Goal: Task Accomplishment & Management: Use online tool/utility

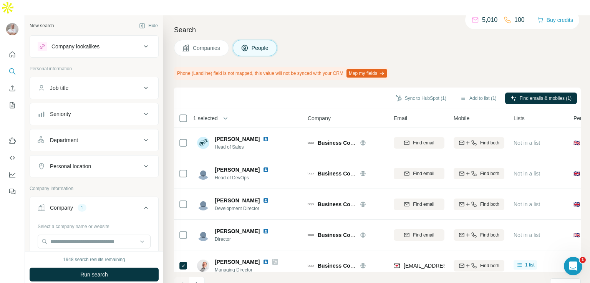
scroll to position [42, 30]
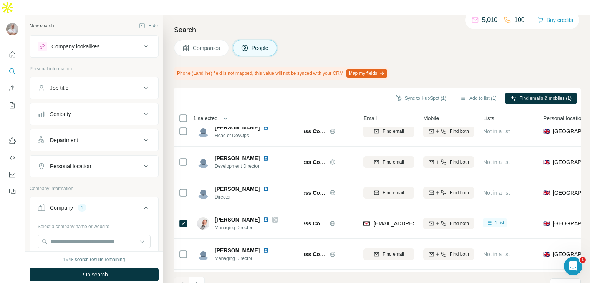
click at [144, 37] on button "Company lookalikes" at bounding box center [94, 46] width 128 height 18
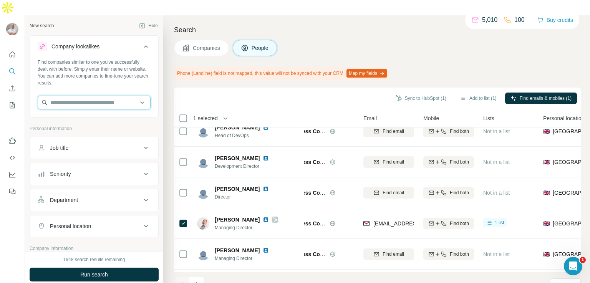
click at [79, 96] on input "text" at bounding box center [94, 103] width 113 height 14
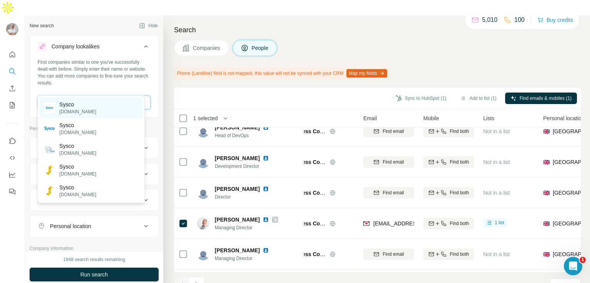
type input "*****"
click at [75, 107] on p "Sysco" at bounding box center [78, 105] width 37 height 8
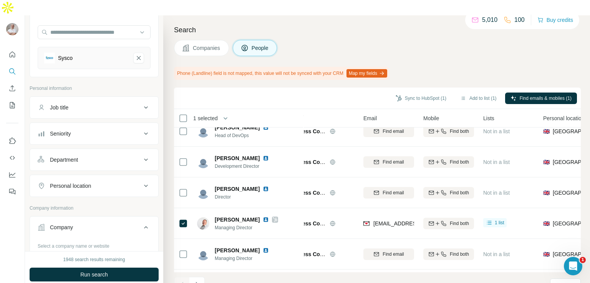
scroll to position [71, 0]
click at [76, 103] on div "Job title" at bounding box center [90, 107] width 104 height 8
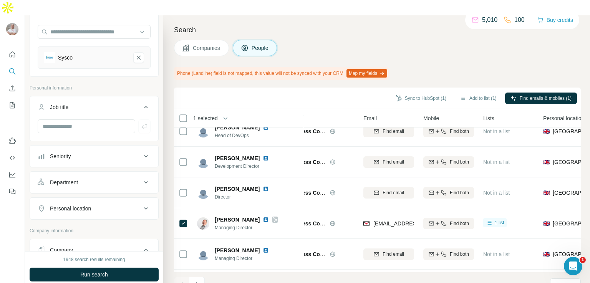
click at [75, 102] on button "Job title" at bounding box center [94, 109] width 128 height 22
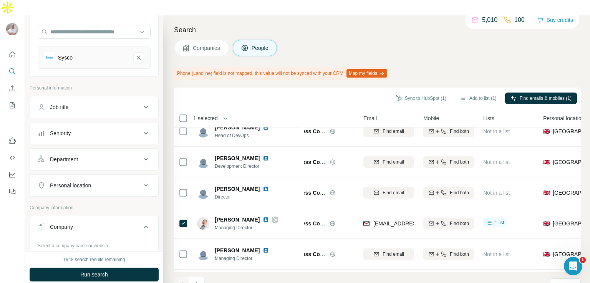
click at [74, 103] on div "Job title" at bounding box center [90, 107] width 104 height 8
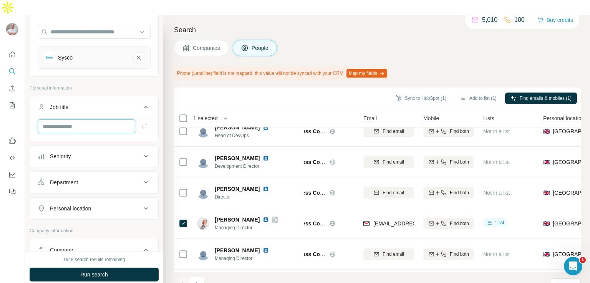
click at [71, 119] on input "text" at bounding box center [87, 126] width 98 height 14
type input "*****"
click at [84, 153] on div "Seniority" at bounding box center [90, 157] width 104 height 8
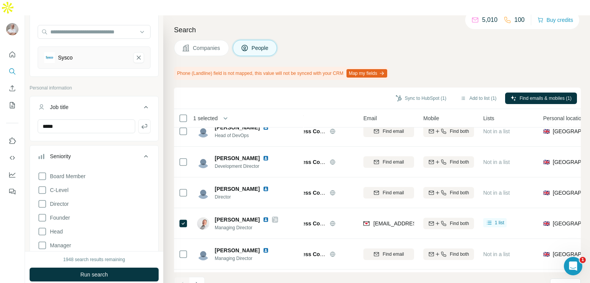
click at [84, 153] on div "Seniority" at bounding box center [90, 157] width 104 height 8
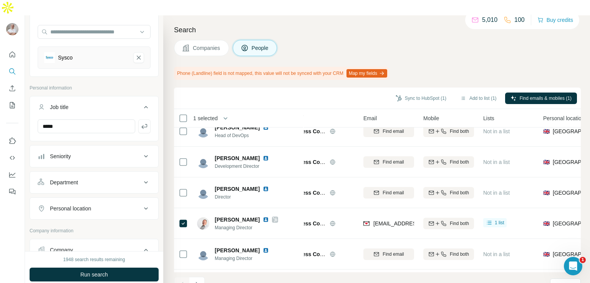
click at [84, 153] on div "Seniority" at bounding box center [90, 157] width 104 height 8
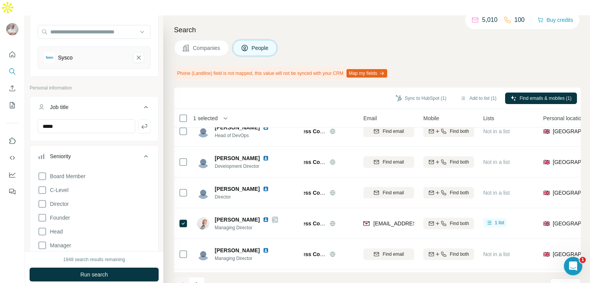
scroll to position [148, 0]
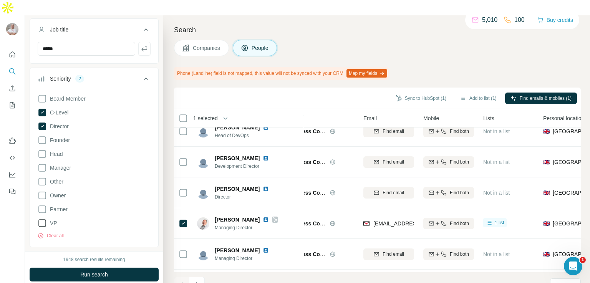
click at [51, 219] on span "VP" at bounding box center [52, 223] width 10 height 8
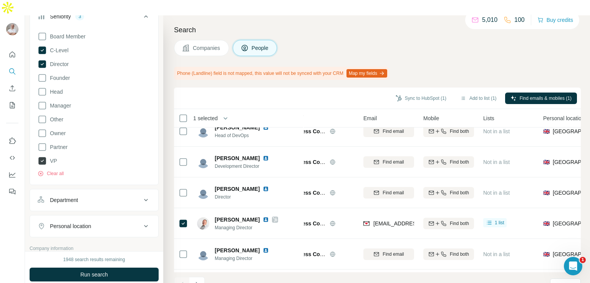
scroll to position [212, 0]
click at [73, 194] on div "Department" at bounding box center [64, 198] width 28 height 8
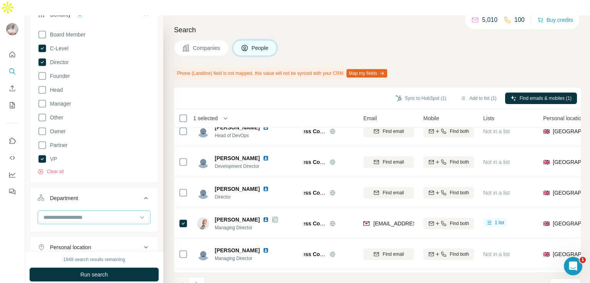
click at [73, 213] on input at bounding box center [90, 217] width 95 height 8
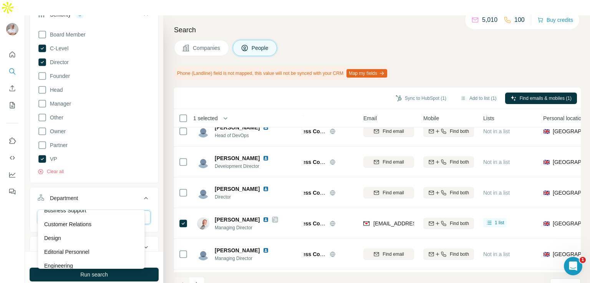
scroll to position [36, 0]
click at [96, 224] on div "Customer Relations" at bounding box center [91, 224] width 94 height 8
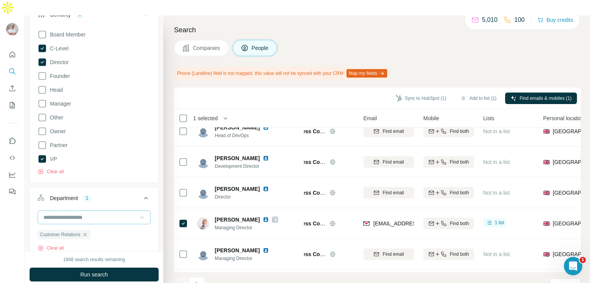
click at [138, 214] on icon at bounding box center [142, 218] width 8 height 8
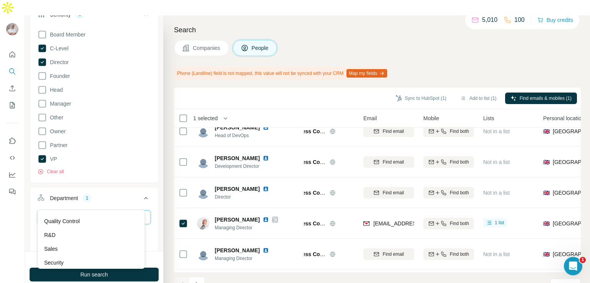
scroll to position [261, 0]
click at [94, 242] on div "Sales" at bounding box center [91, 248] width 103 height 14
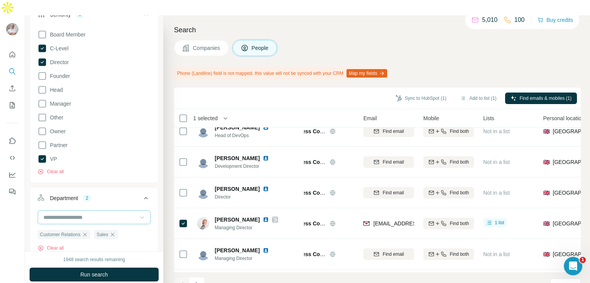
click at [138, 214] on icon at bounding box center [142, 218] width 8 height 8
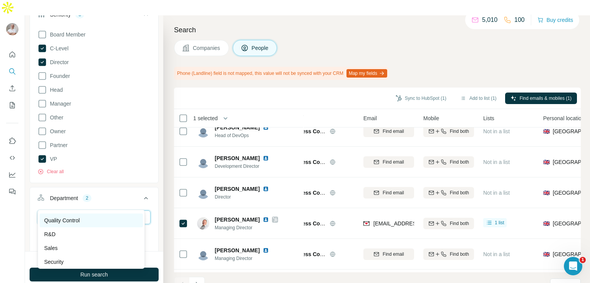
scroll to position [277, 0]
click at [141, 194] on icon at bounding box center [145, 198] width 9 height 9
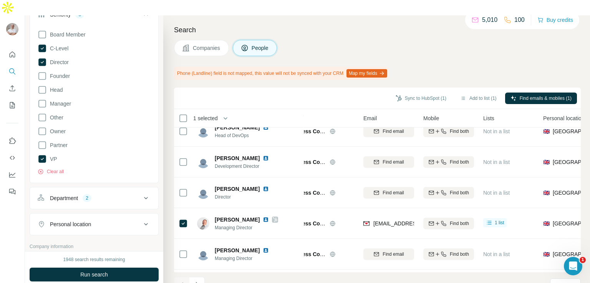
click at [141, 220] on icon at bounding box center [145, 224] width 9 height 9
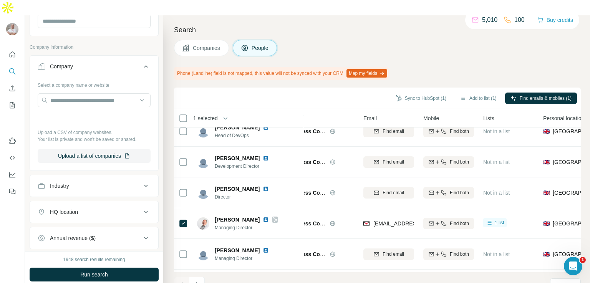
scroll to position [442, 0]
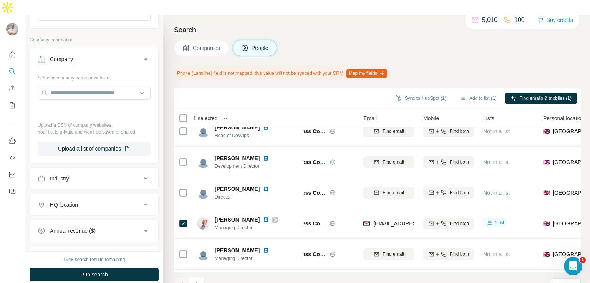
click at [141, 174] on icon at bounding box center [145, 178] width 9 height 9
click at [109, 194] on input at bounding box center [90, 198] width 95 height 8
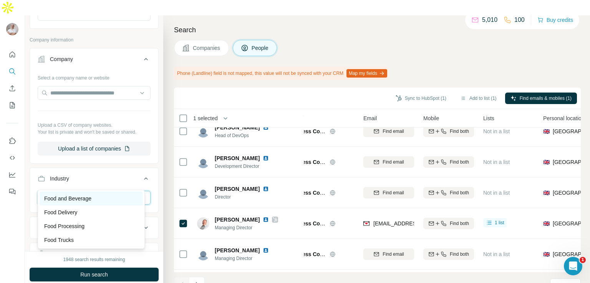
type input "****"
click at [91, 199] on p "Food and Beverage" at bounding box center [67, 199] width 47 height 8
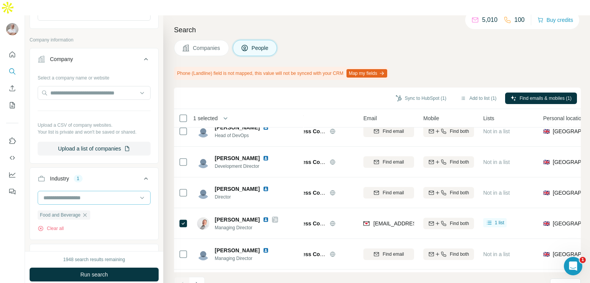
click at [104, 194] on input at bounding box center [90, 198] width 95 height 8
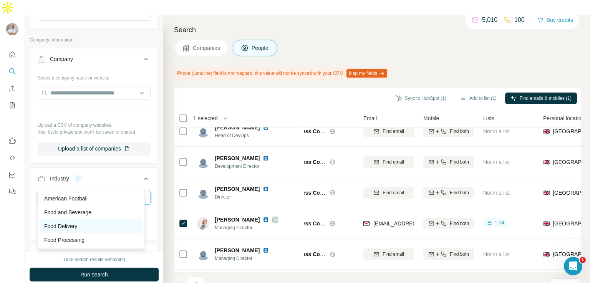
type input "***"
click at [85, 232] on div "Food Delivery" at bounding box center [91, 226] width 103 height 14
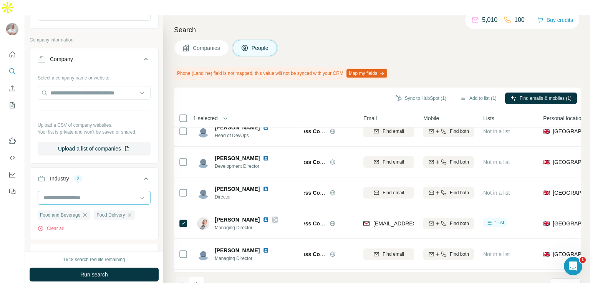
click at [106, 194] on input at bounding box center [90, 198] width 95 height 8
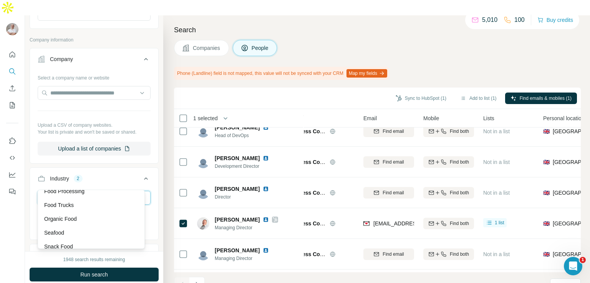
scroll to position [41, 0]
type input "*"
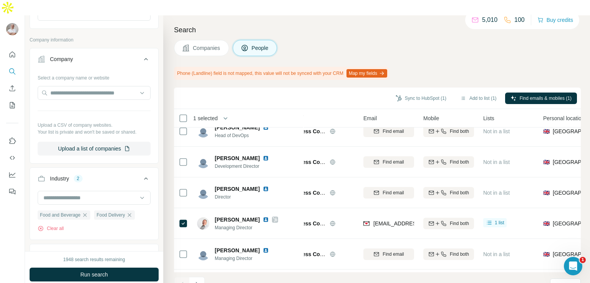
click at [142, 174] on icon at bounding box center [145, 178] width 9 height 9
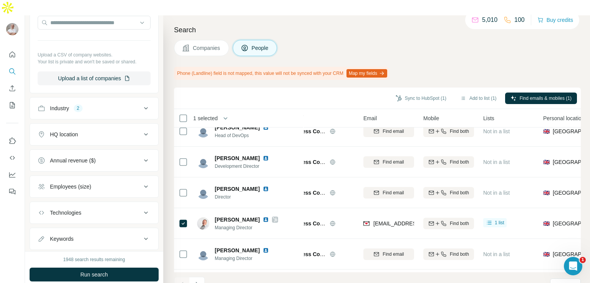
scroll to position [521, 0]
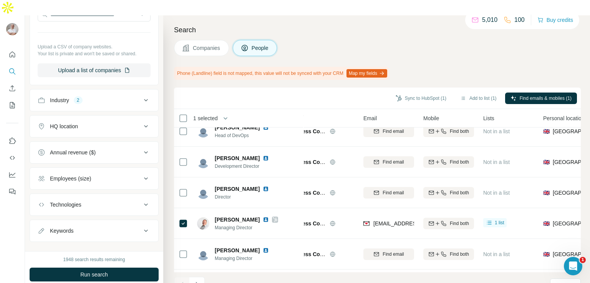
click at [142, 174] on icon at bounding box center [145, 178] width 9 height 9
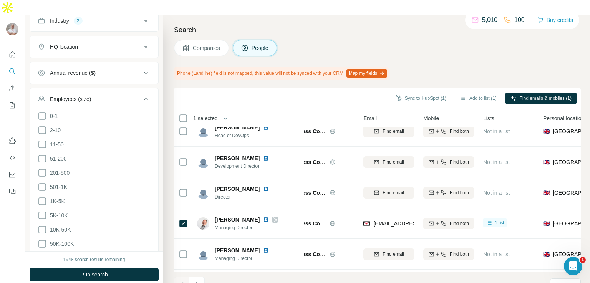
scroll to position [601, 0]
click at [42, 154] on icon at bounding box center [42, 158] width 9 height 9
click at [45, 168] on icon at bounding box center [42, 172] width 9 height 9
click at [42, 182] on icon at bounding box center [42, 186] width 9 height 9
click at [42, 196] on icon at bounding box center [42, 200] width 9 height 9
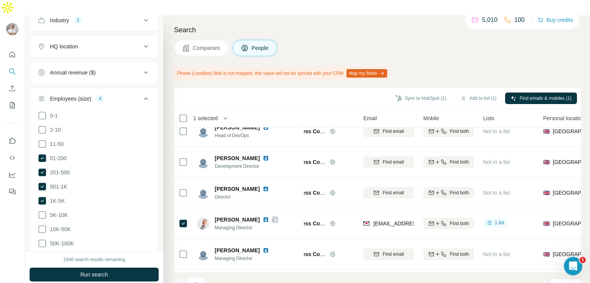
click at [141, 94] on icon at bounding box center [145, 98] width 9 height 9
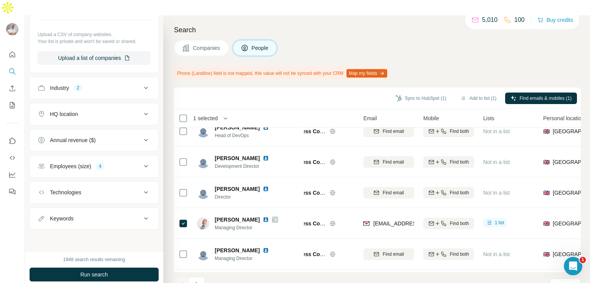
scroll to position [531, 0]
click at [141, 216] on icon at bounding box center [145, 220] width 9 height 9
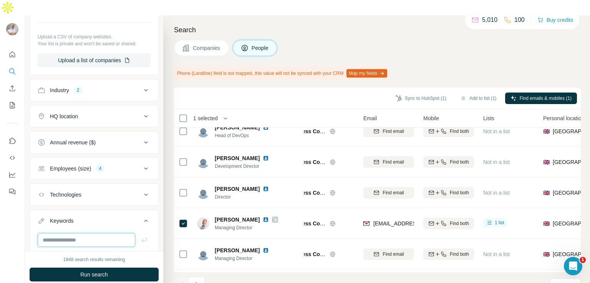
click at [97, 233] on input "text" at bounding box center [87, 240] width 98 height 14
type input "*********"
click at [141, 236] on icon "button" at bounding box center [145, 240] width 8 height 8
click at [105, 233] on input "text" at bounding box center [87, 240] width 98 height 14
type input "**********"
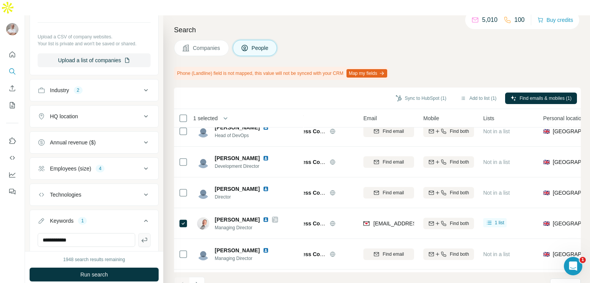
click at [138, 233] on button "button" at bounding box center [144, 240] width 12 height 14
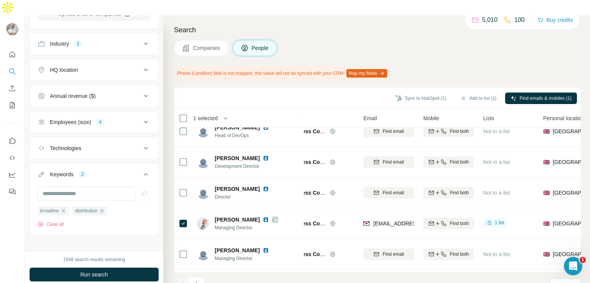
scroll to position [581, 0]
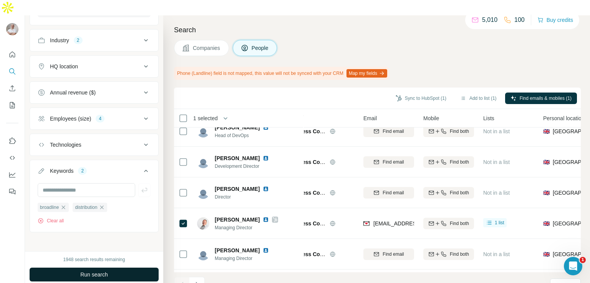
click at [101, 271] on span "Run search" at bounding box center [94, 275] width 28 height 8
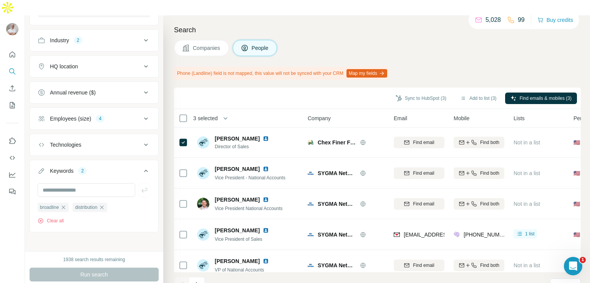
scroll to position [124, 0]
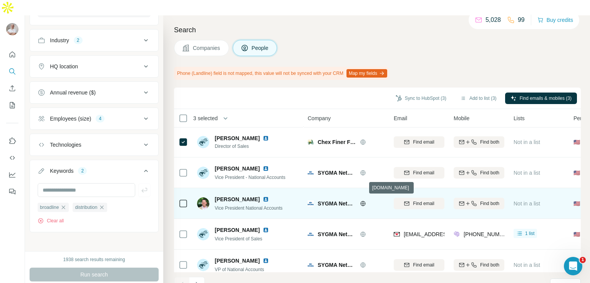
click at [365, 201] on icon at bounding box center [362, 203] width 5 height 5
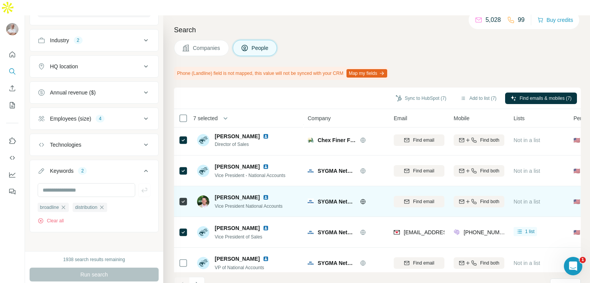
scroll to position [166, 0]
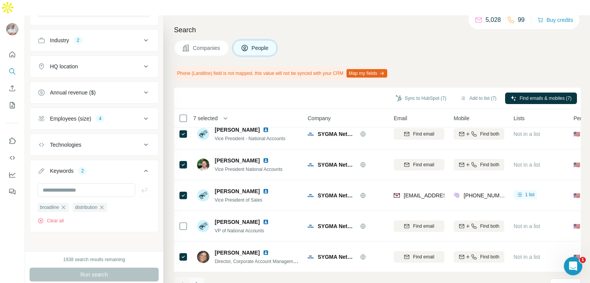
click at [197, 281] on icon "Navigate to next page" at bounding box center [197, 285] width 8 height 8
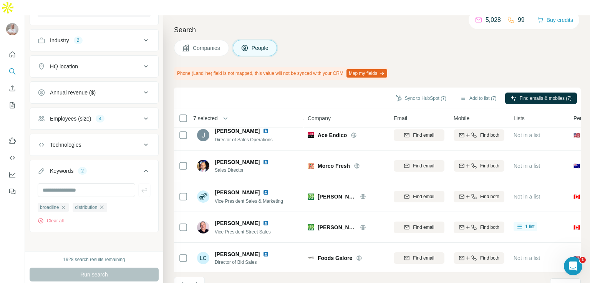
scroll to position [0, 0]
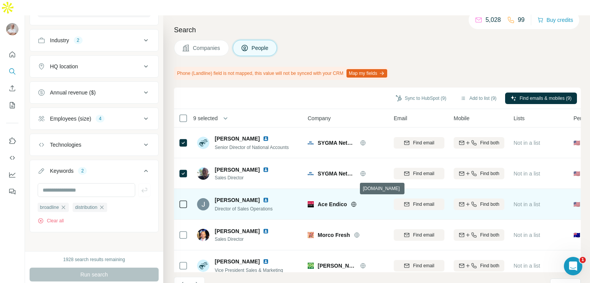
click at [354, 201] on icon at bounding box center [354, 204] width 6 height 6
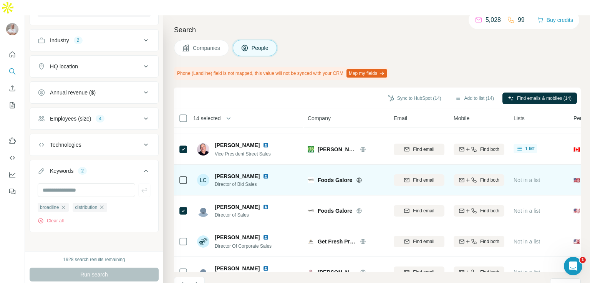
scroll to position [166, 0]
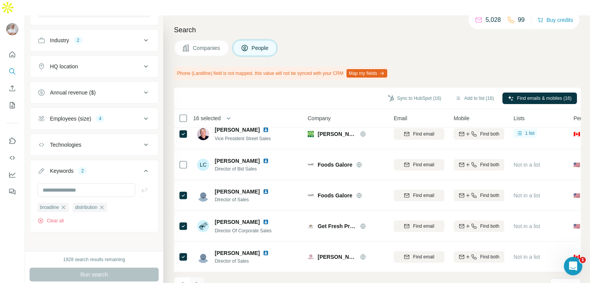
click at [199, 281] on icon "Navigate to next page" at bounding box center [197, 285] width 8 height 8
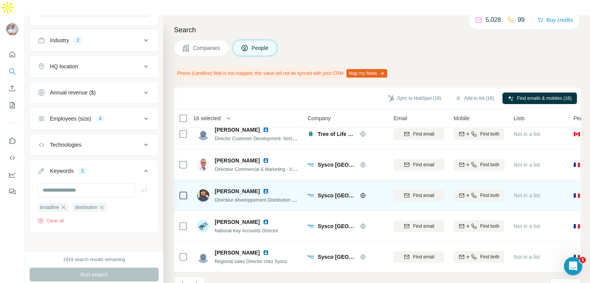
scroll to position [0, 0]
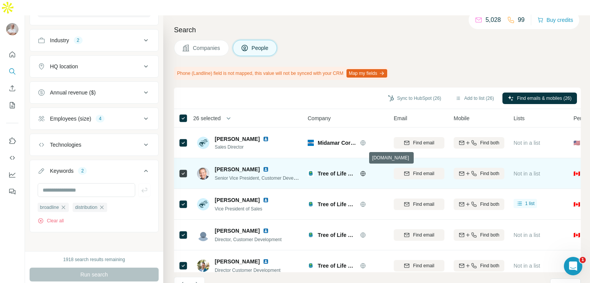
click at [364, 171] on icon at bounding box center [363, 173] width 2 height 5
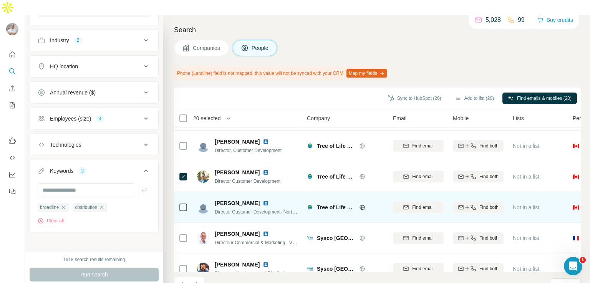
scroll to position [166, 1]
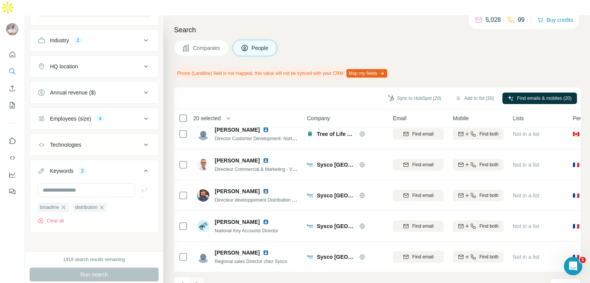
click at [198, 281] on icon "Navigate to next page" at bounding box center [197, 285] width 8 height 8
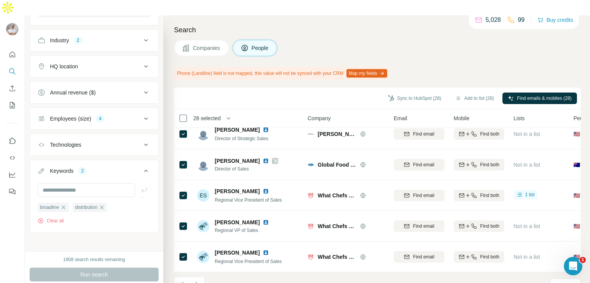
scroll to position [166, 0]
click at [200, 281] on icon "Navigate to next page" at bounding box center [197, 285] width 8 height 8
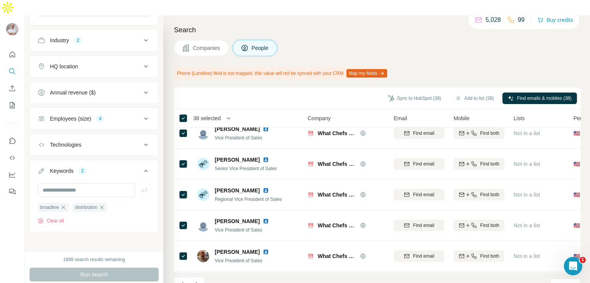
scroll to position [0, 0]
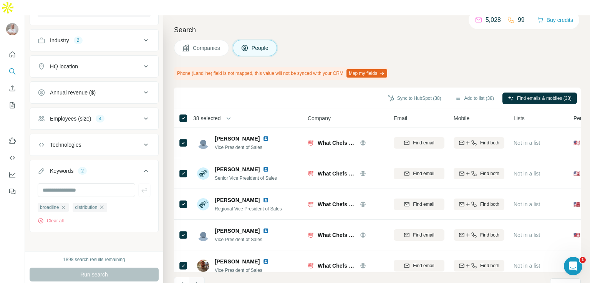
click at [198, 281] on icon "Navigate to next page" at bounding box center [197, 285] width 8 height 8
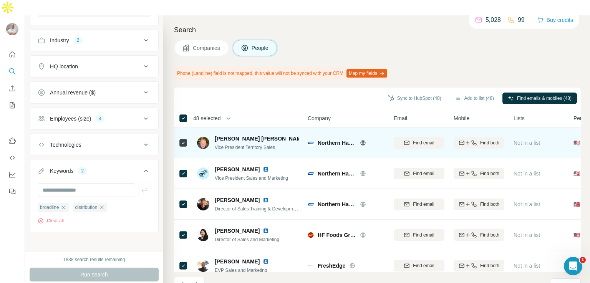
click at [363, 140] on icon at bounding box center [363, 142] width 2 height 5
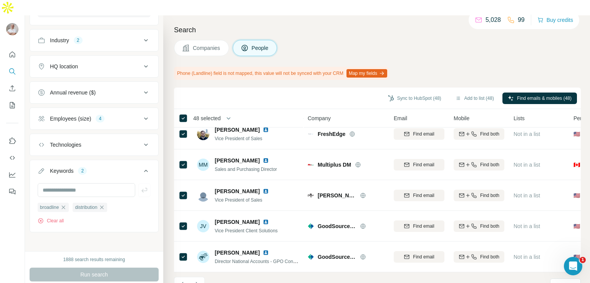
scroll to position [166, 0]
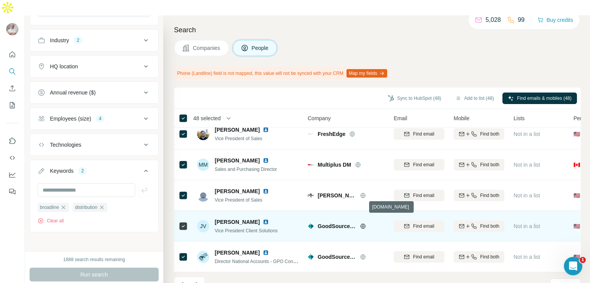
click at [365, 223] on icon at bounding box center [363, 226] width 6 height 6
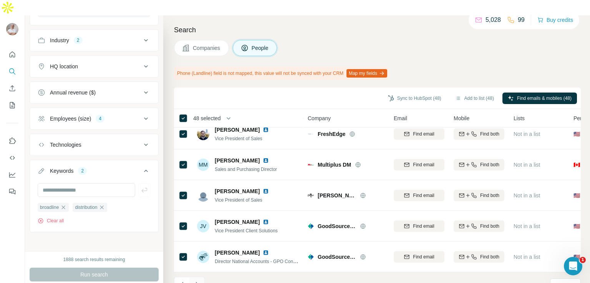
click at [198, 281] on icon "Navigate to next page" at bounding box center [197, 285] width 8 height 8
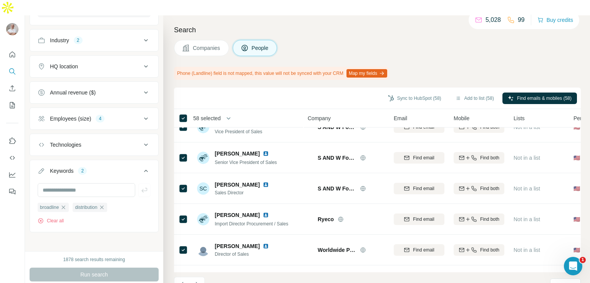
scroll to position [0, 0]
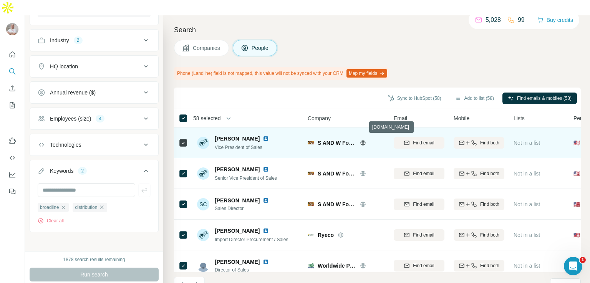
click at [364, 140] on icon at bounding box center [363, 143] width 6 height 6
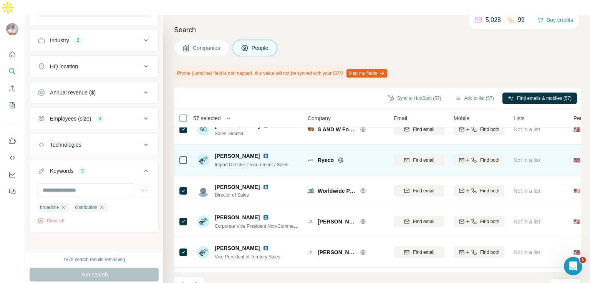
scroll to position [75, 0]
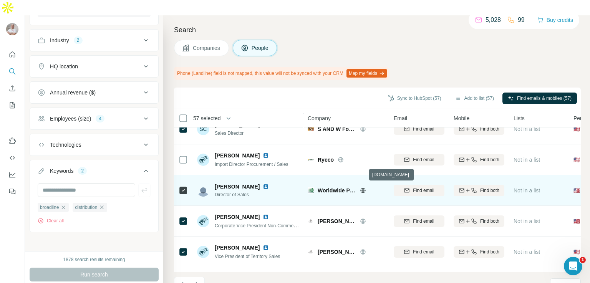
click at [362, 188] on icon at bounding box center [363, 191] width 6 height 6
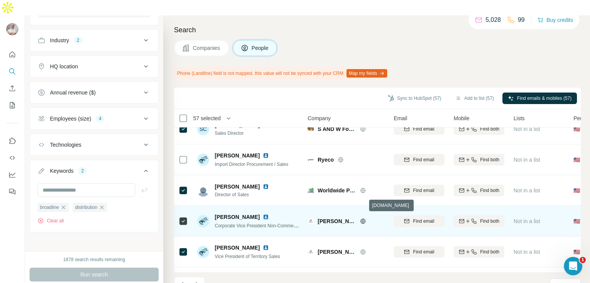
click at [362, 218] on icon at bounding box center [363, 221] width 6 height 6
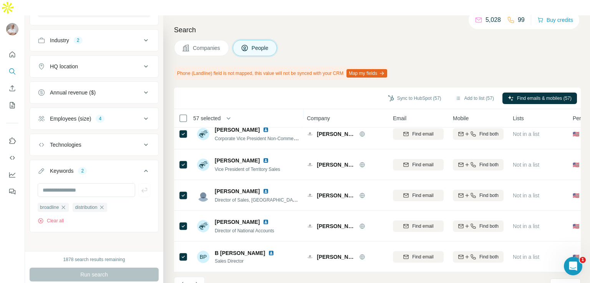
scroll to position [166, 0]
click at [198, 282] on icon "Navigate to next page" at bounding box center [197, 284] width 3 height 5
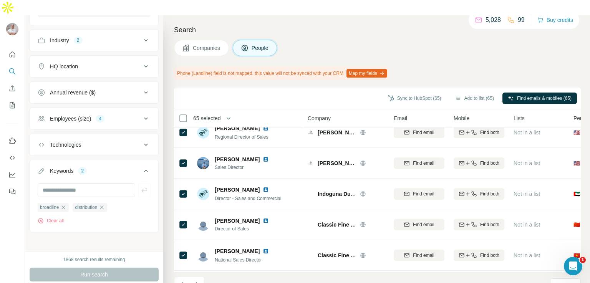
scroll to position [0, 0]
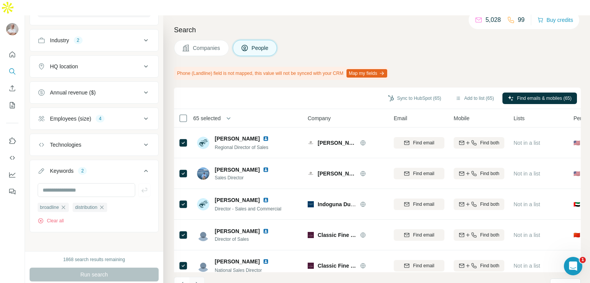
click at [201, 277] on button "Navigate to next page" at bounding box center [196, 284] width 15 height 15
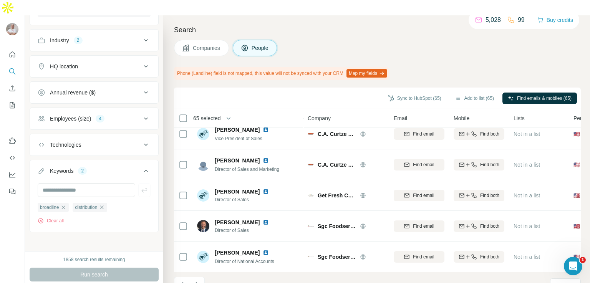
scroll to position [166, 0]
click at [199, 281] on icon "Navigate to next page" at bounding box center [197, 285] width 8 height 8
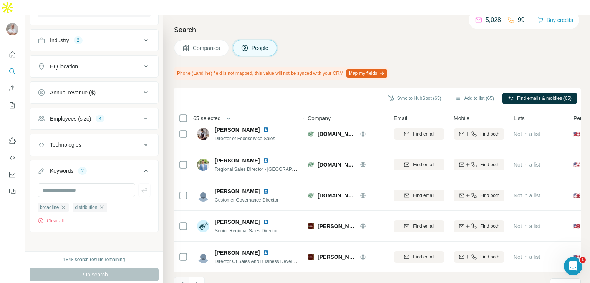
click at [178, 281] on icon "Navigate to previous page" at bounding box center [182, 285] width 8 height 8
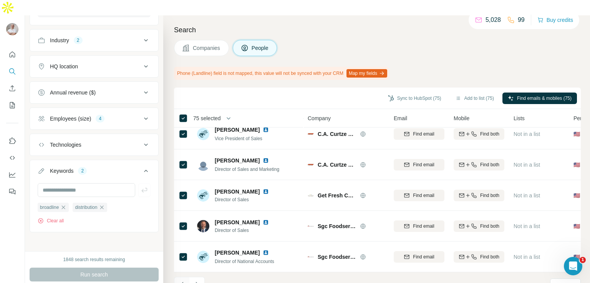
click at [181, 282] on icon "Navigate to previous page" at bounding box center [181, 284] width 3 height 5
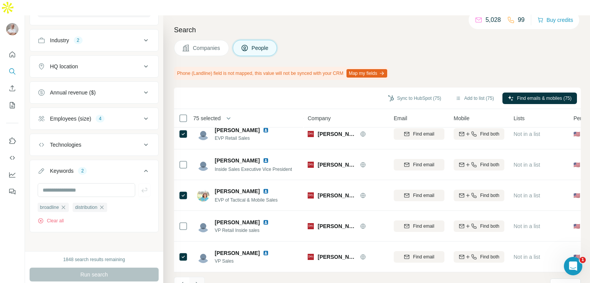
click at [199, 281] on icon "Navigate to next page" at bounding box center [197, 285] width 8 height 8
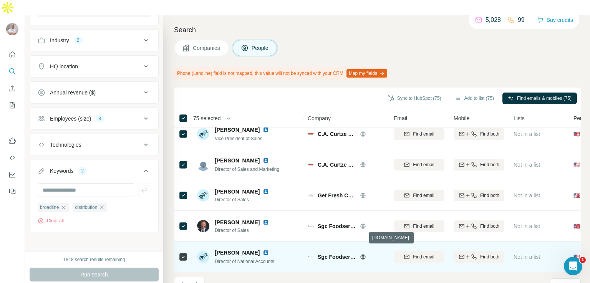
click at [360, 254] on icon at bounding box center [363, 257] width 6 height 6
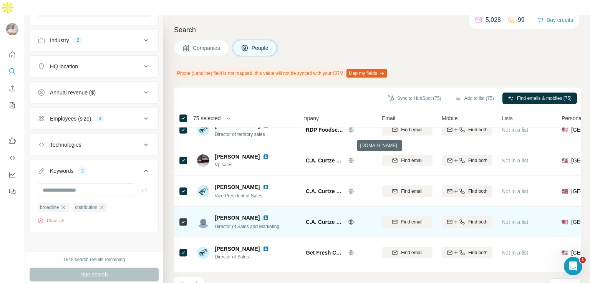
scroll to position [89, 12]
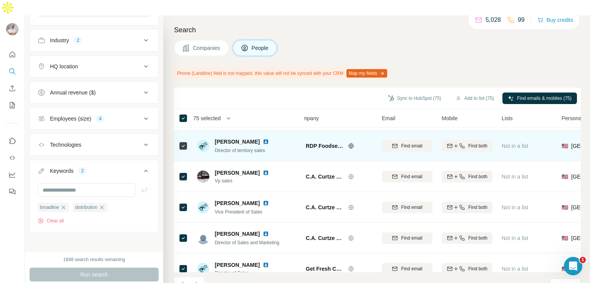
click at [352, 143] on icon at bounding box center [351, 146] width 6 height 6
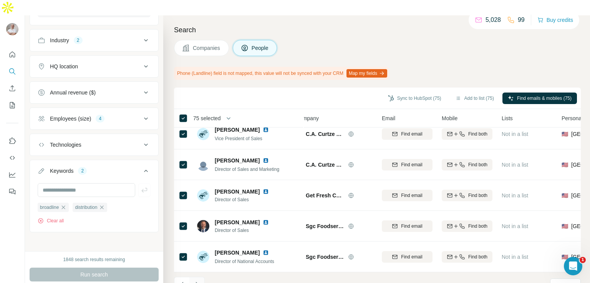
click at [198, 282] on icon "Navigate to next page" at bounding box center [197, 284] width 3 height 5
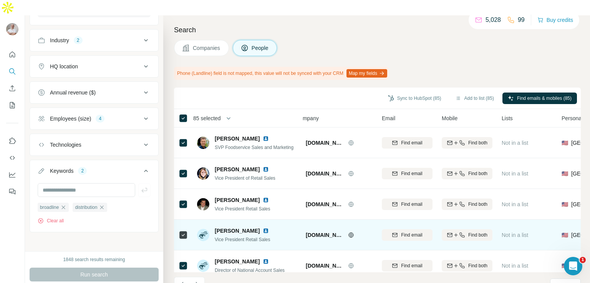
scroll to position [2, 12]
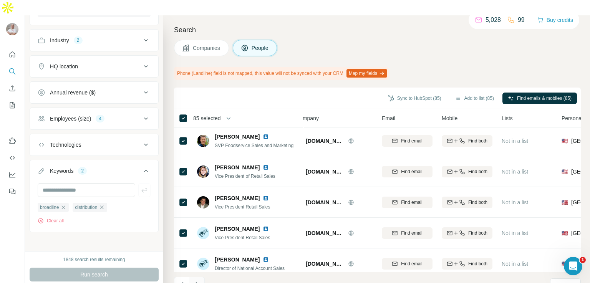
click at [197, 281] on icon "Navigate to next page" at bounding box center [197, 285] width 8 height 8
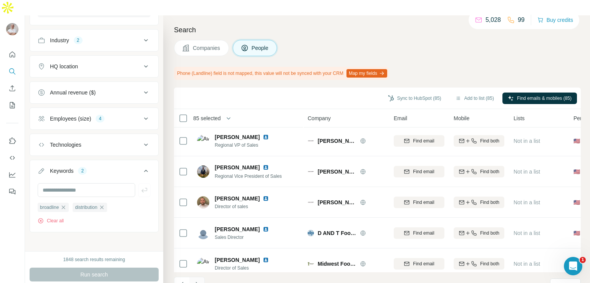
scroll to position [2, 0]
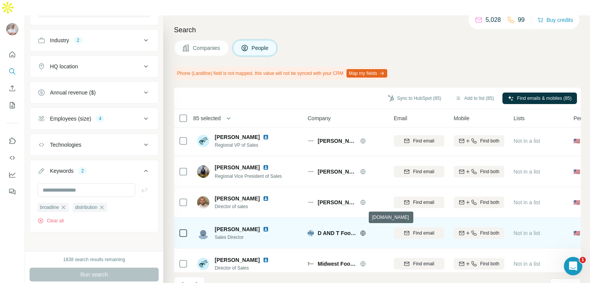
click at [365, 233] on icon at bounding box center [362, 233] width 5 height 0
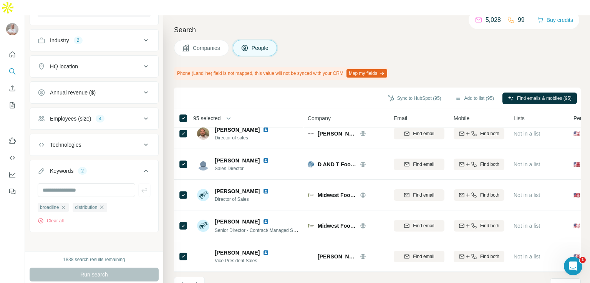
scroll to position [80, 0]
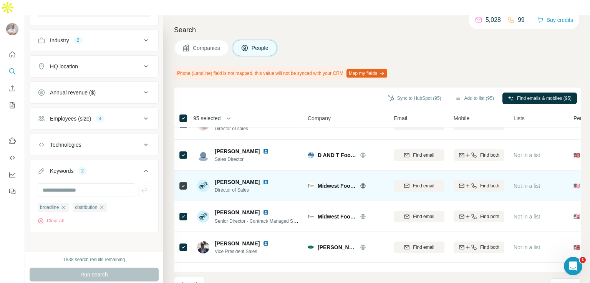
click at [363, 186] on icon at bounding box center [362, 186] width 5 height 0
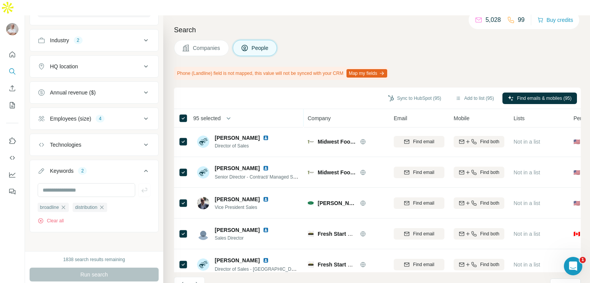
scroll to position [166, 0]
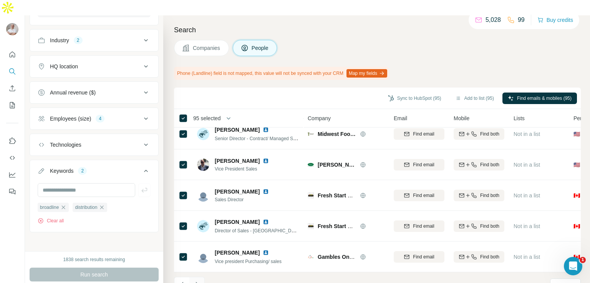
click at [198, 281] on icon "Navigate to next page" at bounding box center [197, 285] width 8 height 8
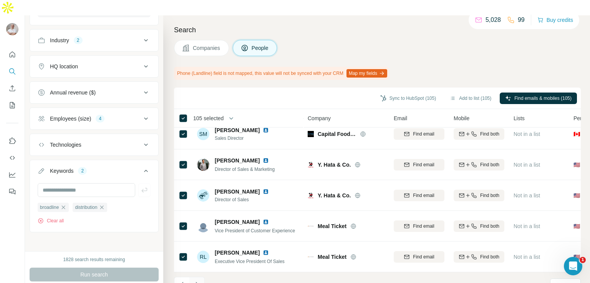
click at [195, 281] on icon "Navigate to next page" at bounding box center [197, 285] width 8 height 8
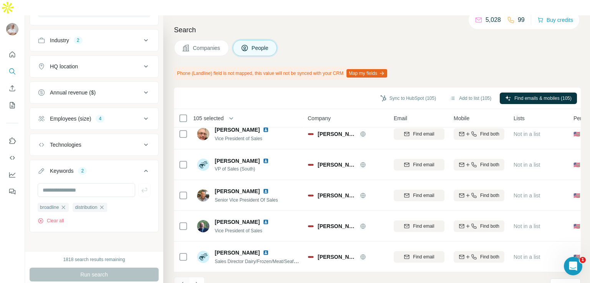
click at [178, 281] on icon "Navigate to previous page" at bounding box center [182, 285] width 8 height 8
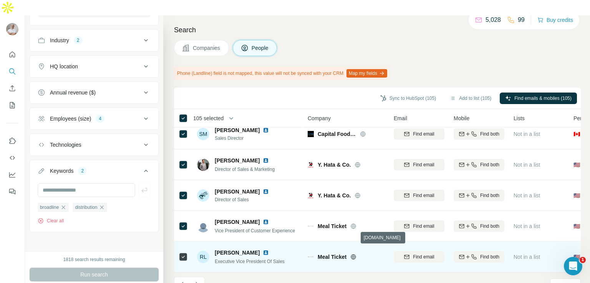
click at [354, 254] on icon at bounding box center [353, 257] width 6 height 6
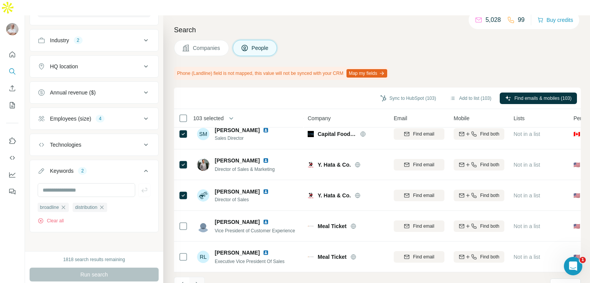
click at [198, 281] on icon "Navigate to next page" at bounding box center [197, 285] width 8 height 8
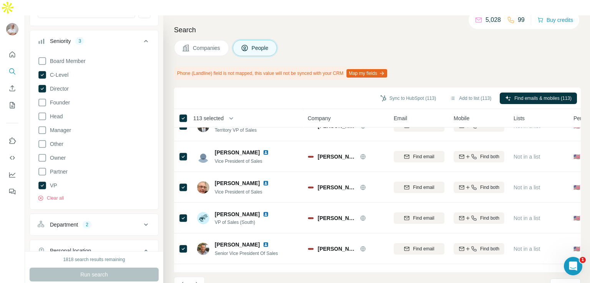
scroll to position [182, 0]
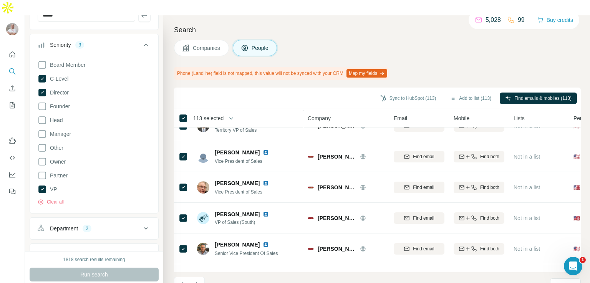
click at [141, 40] on icon at bounding box center [145, 44] width 9 height 9
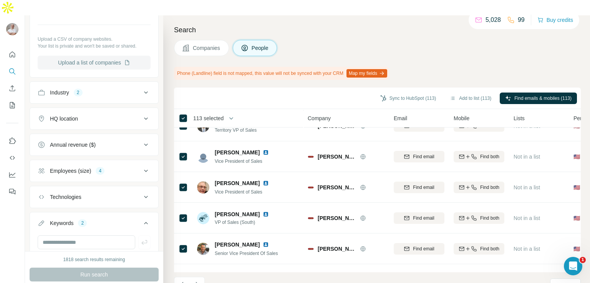
scroll to position [375, 0]
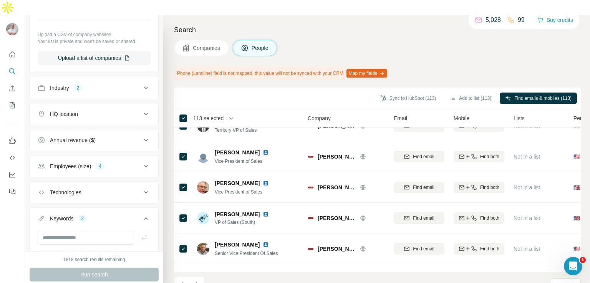
click at [144, 165] on icon at bounding box center [146, 166] width 4 height 2
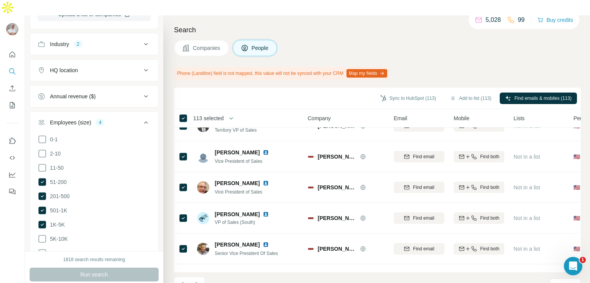
scroll to position [420, 0]
click at [42, 178] on icon at bounding box center [42, 182] width 8 height 8
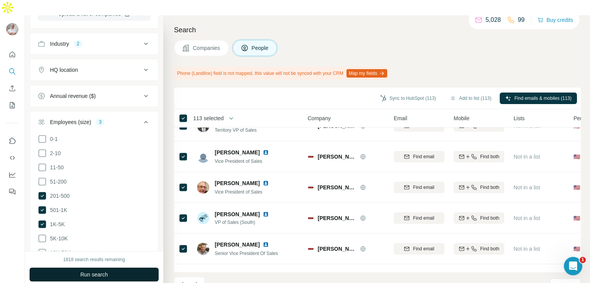
click at [95, 271] on span "Run search" at bounding box center [94, 275] width 28 height 8
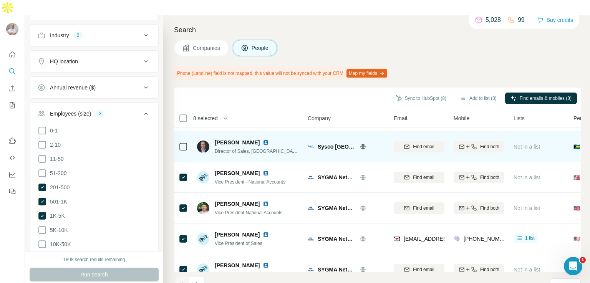
scroll to position [39, 0]
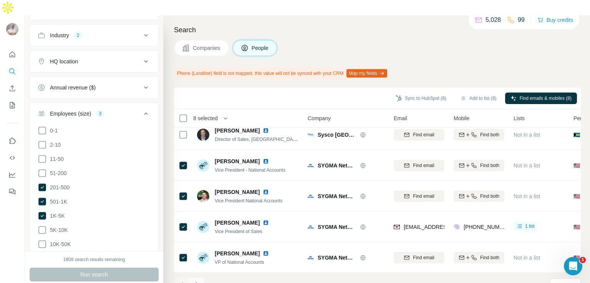
click at [198, 281] on icon "Navigate to next page" at bounding box center [197, 285] width 8 height 8
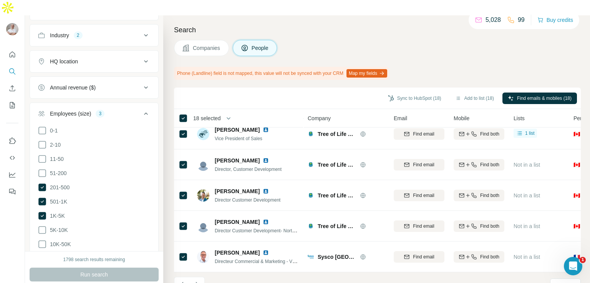
scroll to position [166, 0]
click at [195, 281] on icon "Navigate to next page" at bounding box center [197, 285] width 8 height 8
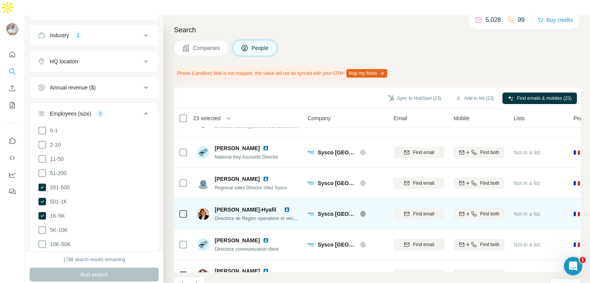
scroll to position [0, 0]
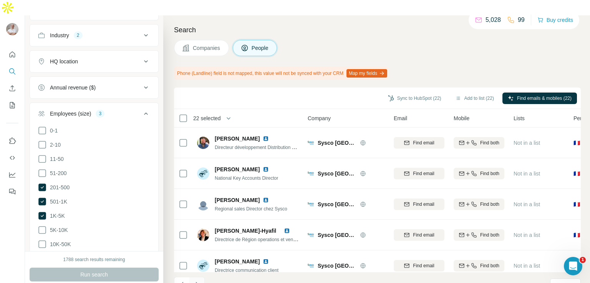
click at [198, 281] on icon "Navigate to next page" at bounding box center [197, 285] width 8 height 8
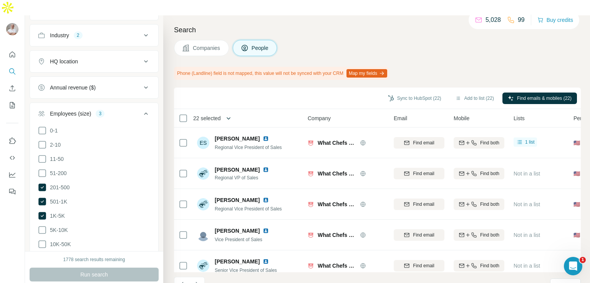
click at [231, 117] on icon "button" at bounding box center [229, 118] width 4 height 2
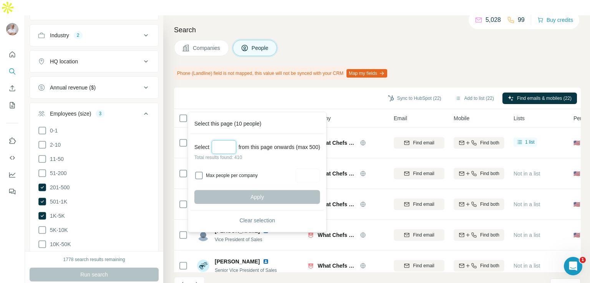
click at [224, 146] on input "Select a number (up to 500)" at bounding box center [224, 147] width 25 height 14
click at [267, 219] on span "Clear selection" at bounding box center [257, 221] width 36 height 8
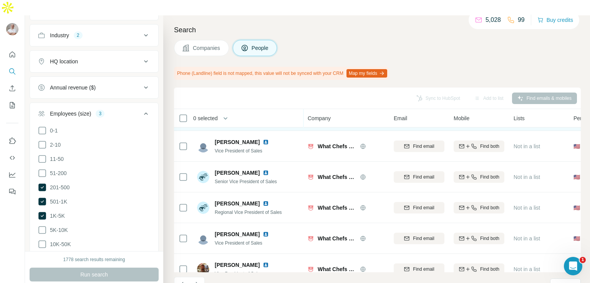
scroll to position [89, 0]
click at [561, 281] on div "10" at bounding box center [564, 285] width 19 height 8
click at [559, 208] on p "60" at bounding box center [560, 211] width 6 height 8
click at [229, 115] on icon "button" at bounding box center [226, 119] width 8 height 8
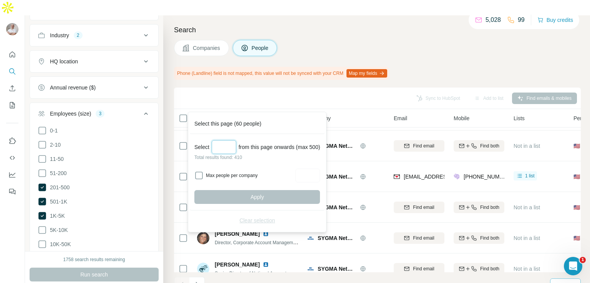
click at [224, 149] on input "Select a number (up to 500)" at bounding box center [224, 147] width 25 height 14
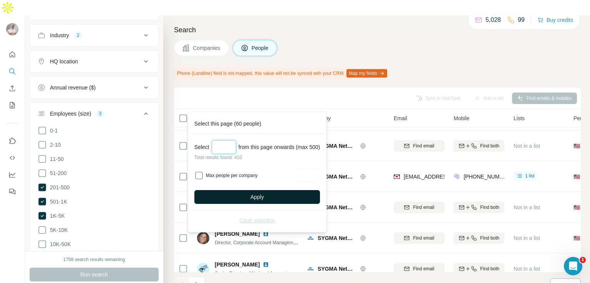
type input "*"
click at [256, 199] on span "Apply" at bounding box center [257, 197] width 13 height 8
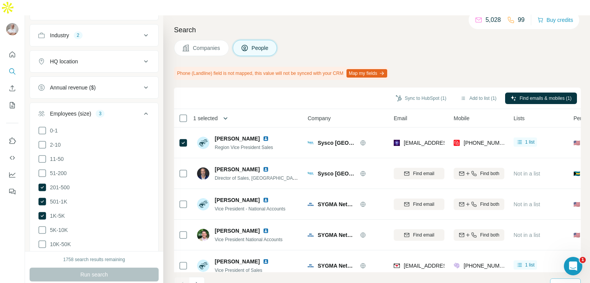
click at [229, 115] on icon "button" at bounding box center [226, 119] width 8 height 8
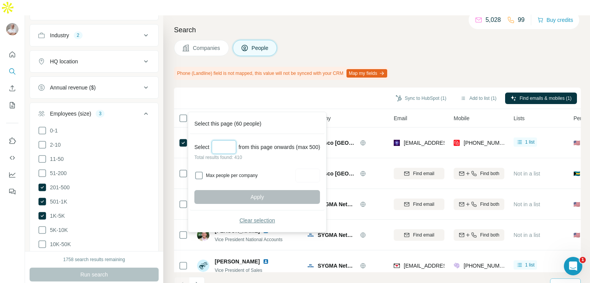
click at [228, 144] on input "Select a number (up to 500)" at bounding box center [224, 147] width 25 height 14
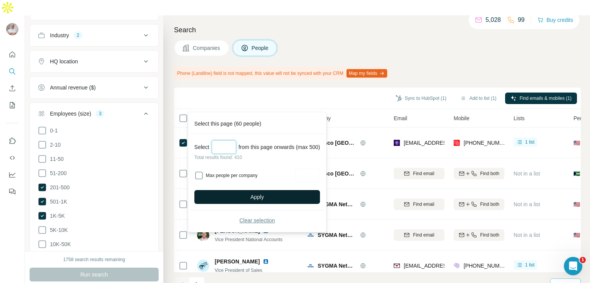
type input "**"
click at [254, 192] on button "Apply" at bounding box center [257, 197] width 126 height 14
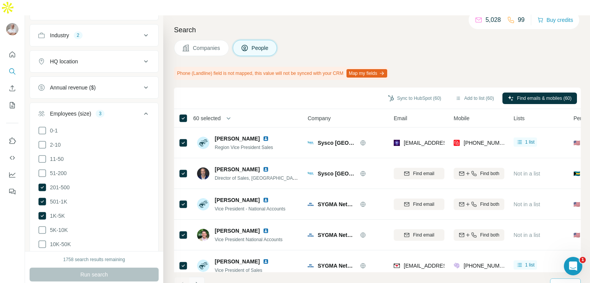
click at [197, 281] on icon "Navigate to next page" at bounding box center [197, 285] width 8 height 8
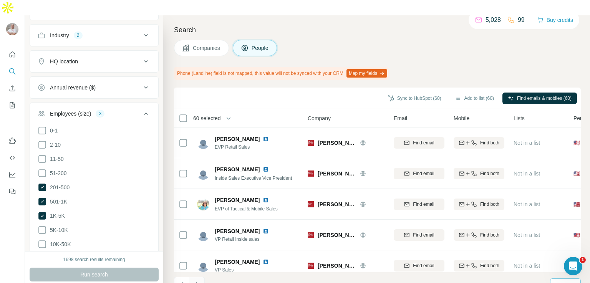
click at [197, 281] on icon "Navigate to next page" at bounding box center [197, 285] width 8 height 8
click at [184, 281] on icon "Navigate to previous page" at bounding box center [182, 285] width 8 height 8
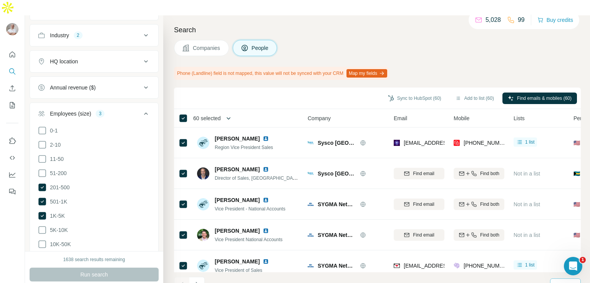
click at [230, 115] on icon "button" at bounding box center [229, 119] width 8 height 8
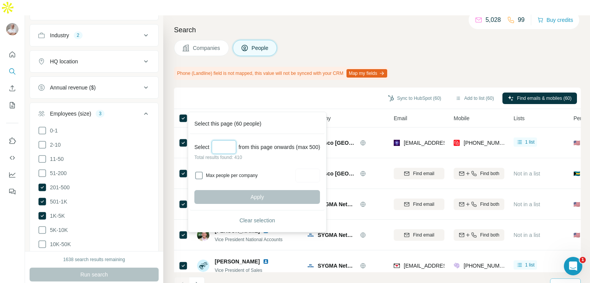
click at [228, 148] on input "Select a number (up to 500)" at bounding box center [224, 147] width 25 height 14
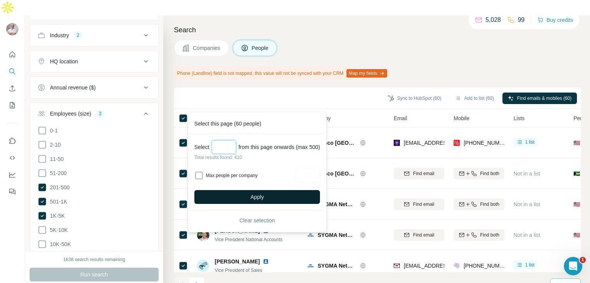
type input "***"
click at [263, 194] on span "Apply" at bounding box center [257, 197] width 13 height 8
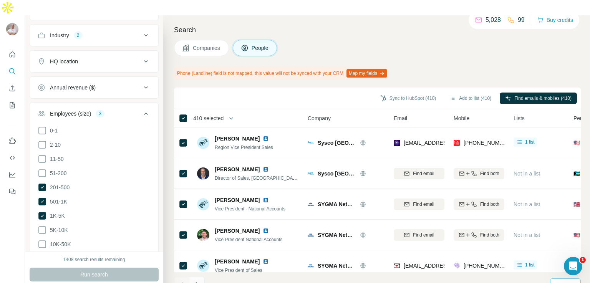
click at [202, 277] on button "Navigate to next page" at bounding box center [196, 284] width 15 height 15
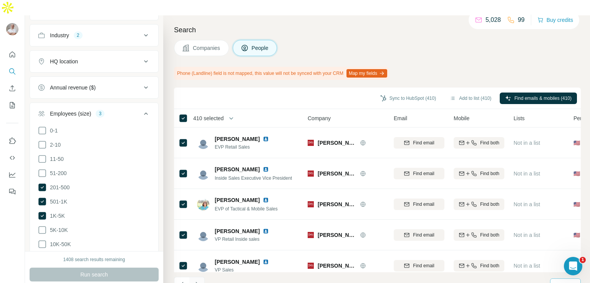
click at [202, 277] on button "Navigate to next page" at bounding box center [196, 284] width 15 height 15
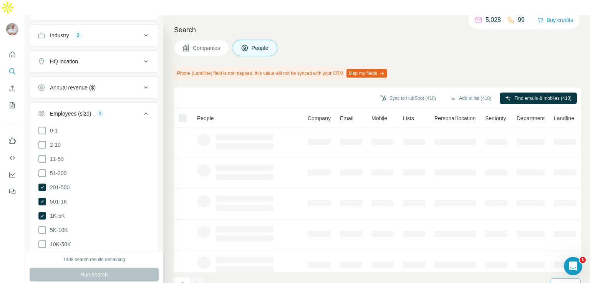
click at [202, 277] on button "Navigate to next page" at bounding box center [196, 284] width 15 height 15
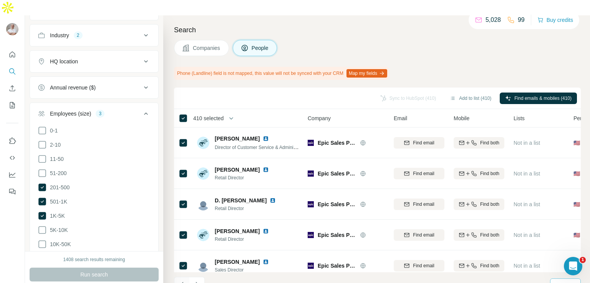
click at [183, 281] on icon "Navigate to previous page" at bounding box center [182, 285] width 8 height 8
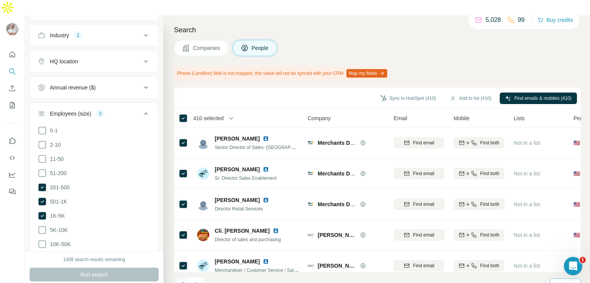
click at [183, 281] on icon "Navigate to previous page" at bounding box center [182, 285] width 8 height 8
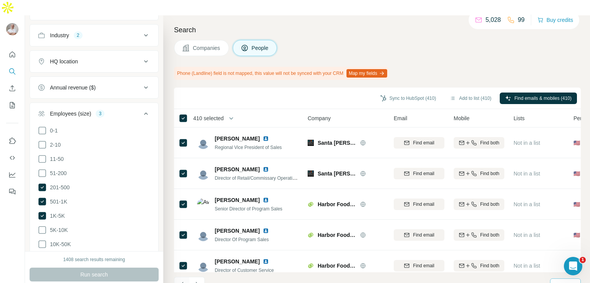
click at [183, 281] on icon "Navigate to previous page" at bounding box center [182, 285] width 8 height 8
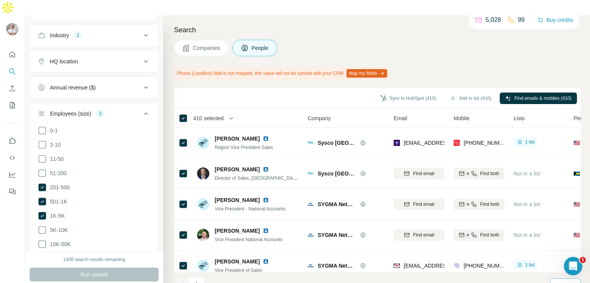
click at [183, 277] on div at bounding box center [181, 284] width 15 height 15
click at [232, 115] on icon "button" at bounding box center [231, 119] width 8 height 8
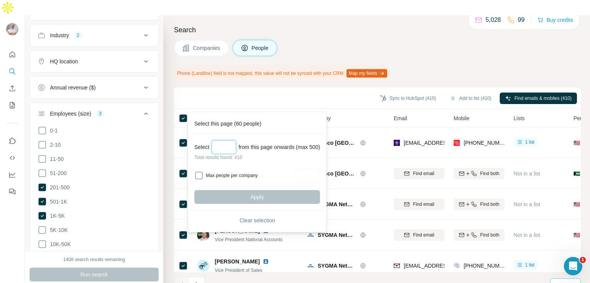
click at [230, 145] on input "Select a number (up to 500)" at bounding box center [224, 147] width 25 height 14
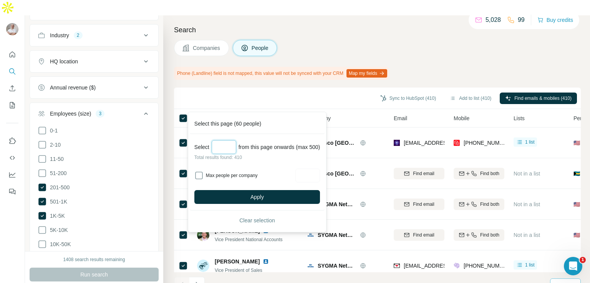
type input "***"
click at [267, 161] on div "Select *** from this page onwards (max 500) Total results found: 410 Max people…" at bounding box center [257, 172] width 135 height 76
click at [316, 173] on input "Max people per company" at bounding box center [307, 176] width 25 height 14
click at [268, 196] on button "Apply" at bounding box center [257, 197] width 126 height 14
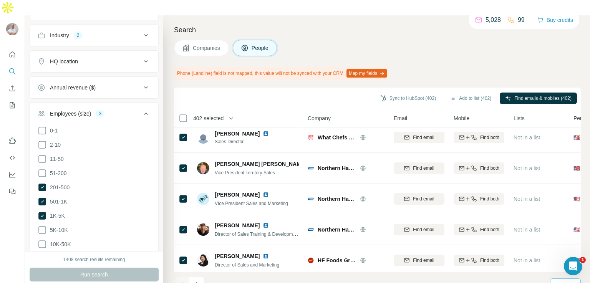
scroll to position [1297, 0]
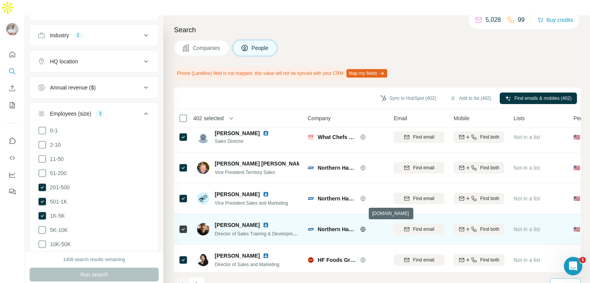
click at [364, 226] on icon at bounding box center [363, 229] width 6 height 6
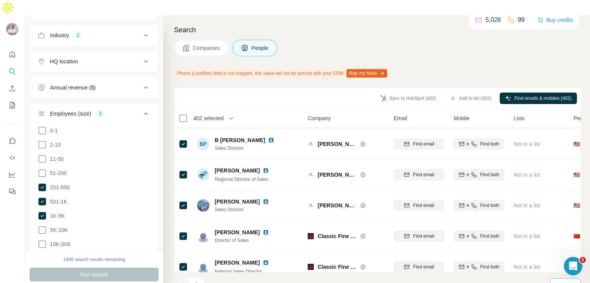
scroll to position [1703, 0]
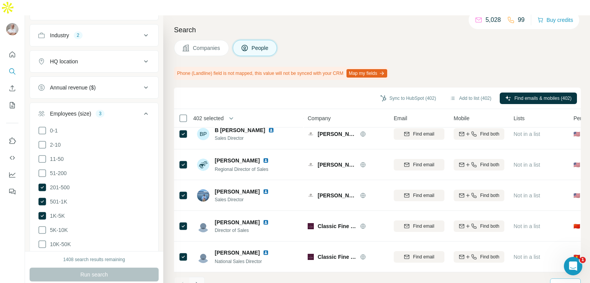
click at [198, 281] on icon "Navigate to next page" at bounding box center [197, 285] width 8 height 8
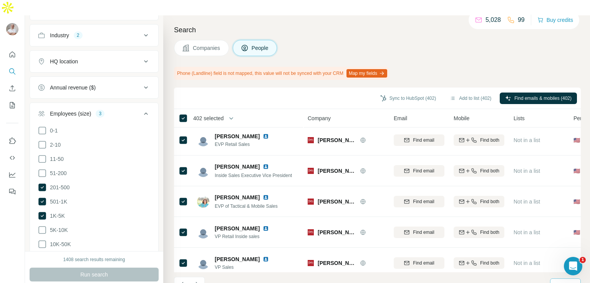
scroll to position [0, 0]
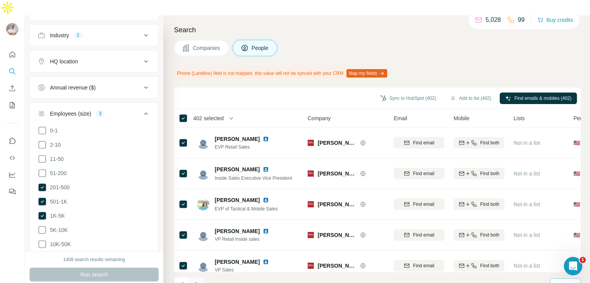
click at [194, 281] on icon "Navigate to next page" at bounding box center [197, 285] width 8 height 8
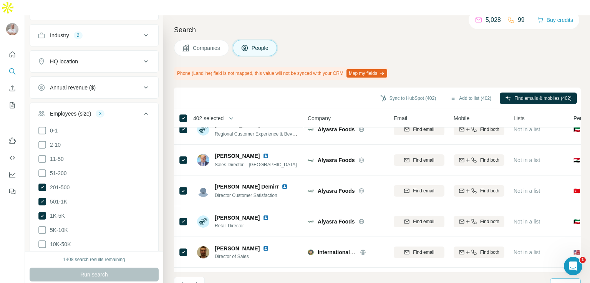
scroll to position [1266, 0]
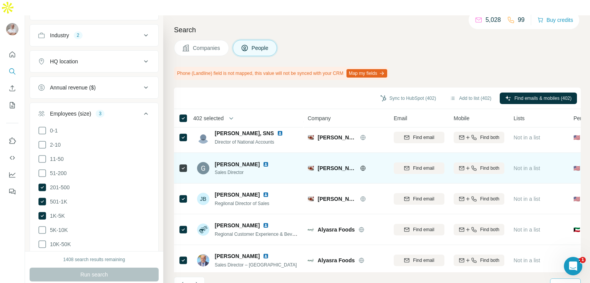
click at [360, 168] on icon at bounding box center [362, 168] width 5 height 0
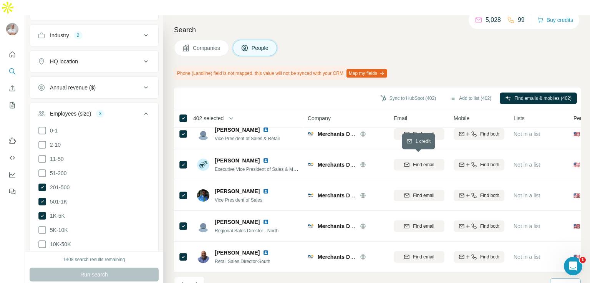
scroll to position [1703, 0]
click at [198, 281] on icon "Navigate to next page" at bounding box center [197, 285] width 8 height 8
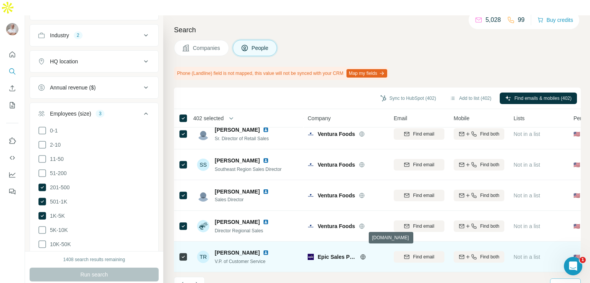
click at [363, 254] on icon at bounding box center [363, 257] width 6 height 6
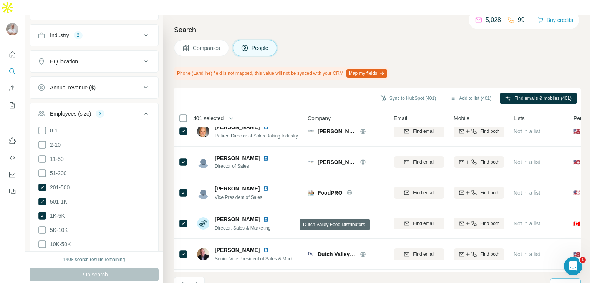
scroll to position [410, 0]
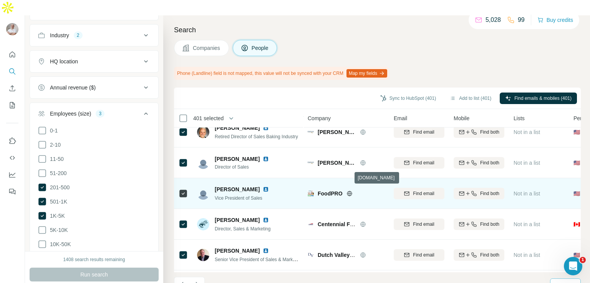
click at [349, 191] on icon at bounding box center [350, 194] width 6 height 6
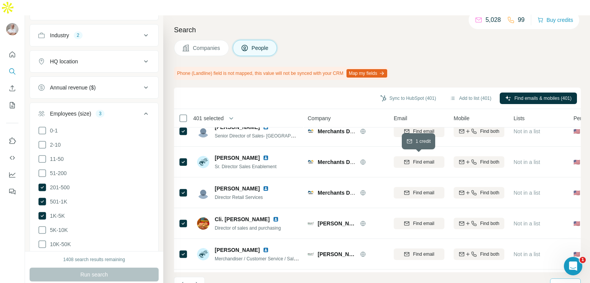
scroll to position [0, 0]
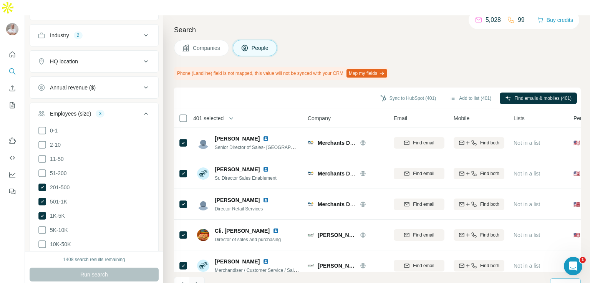
click at [195, 281] on icon "Navigate to next page" at bounding box center [197, 285] width 8 height 8
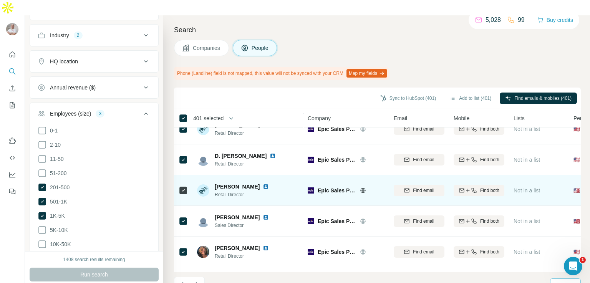
scroll to position [48, 0]
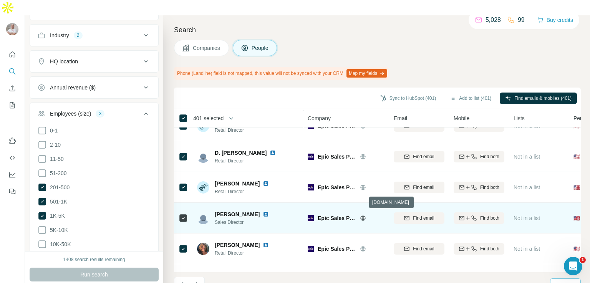
click at [364, 215] on icon at bounding box center [363, 218] width 6 height 6
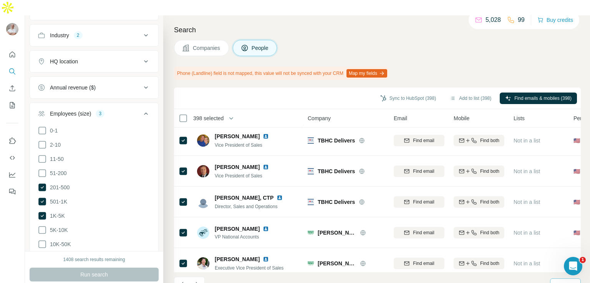
scroll to position [1211, 0]
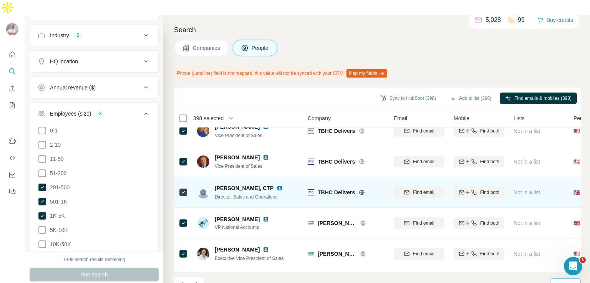
click at [364, 190] on icon at bounding box center [362, 192] width 5 height 5
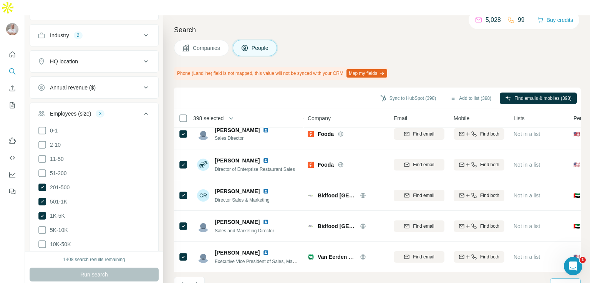
scroll to position [1703, 0]
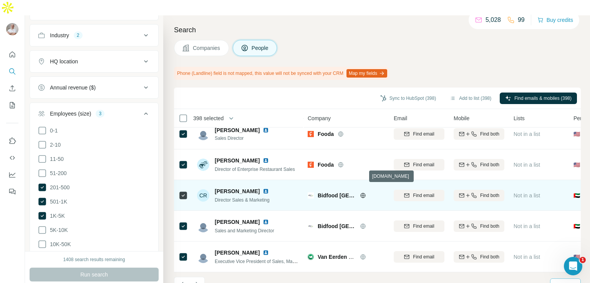
click at [363, 193] on icon at bounding box center [363, 196] width 6 height 6
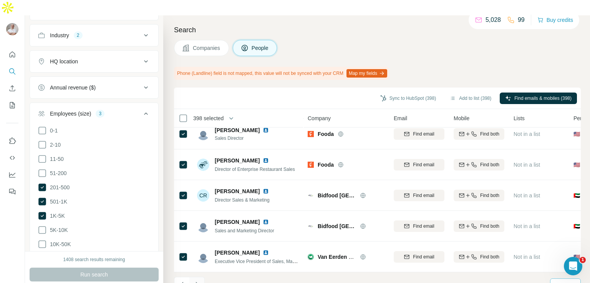
click at [197, 281] on icon "Navigate to next page" at bounding box center [197, 285] width 8 height 8
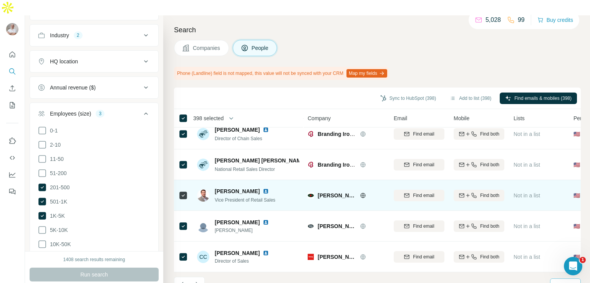
click at [381, 193] on div at bounding box center [372, 196] width 25 height 6
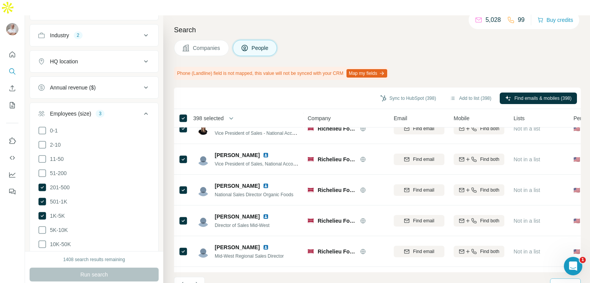
scroll to position [1410, 0]
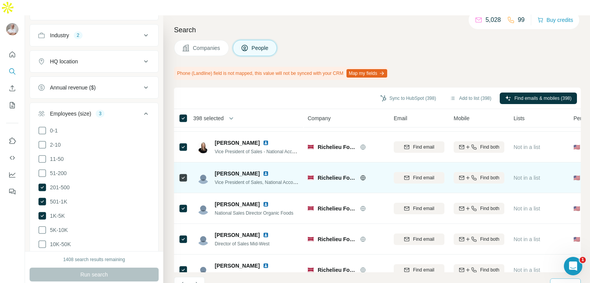
click at [362, 175] on icon at bounding box center [363, 177] width 2 height 5
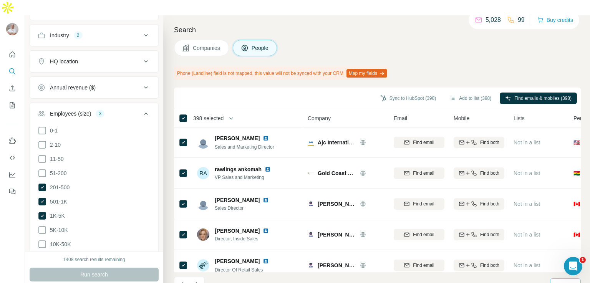
scroll to position [1164, 0]
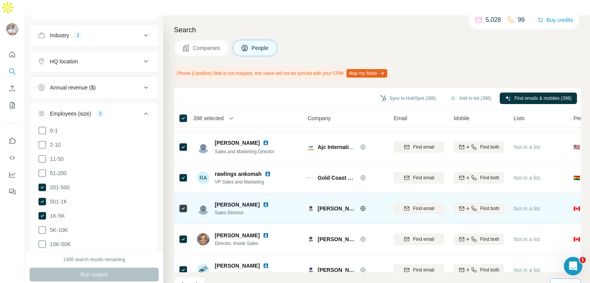
click at [362, 206] on icon at bounding box center [363, 209] width 6 height 6
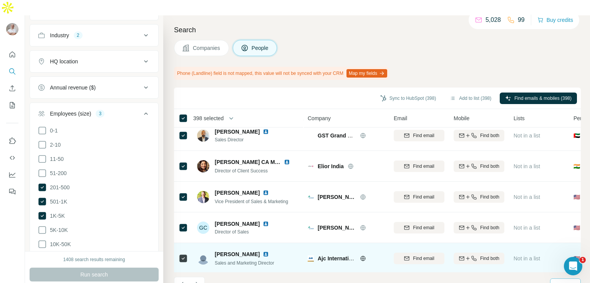
scroll to position [1052, 0]
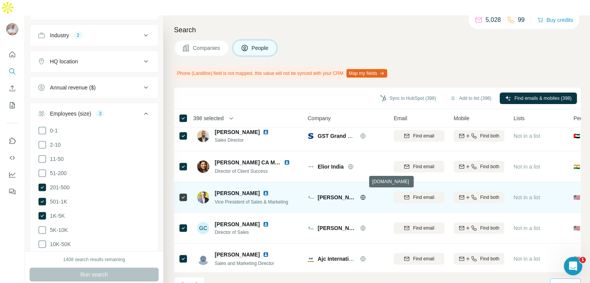
click at [361, 194] on icon at bounding box center [363, 197] width 6 height 6
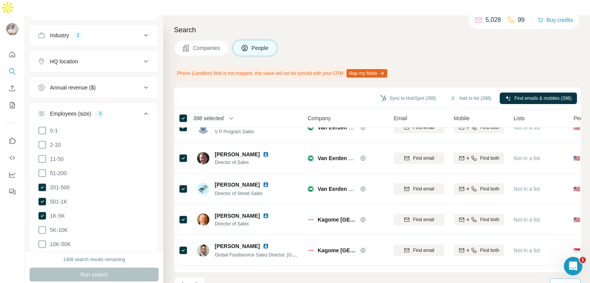
scroll to position [0, 0]
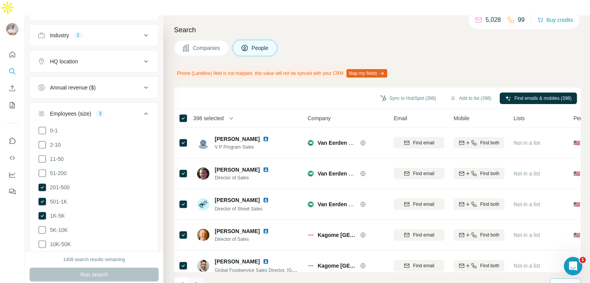
click at [194, 281] on icon "Navigate to next page" at bounding box center [197, 285] width 8 height 8
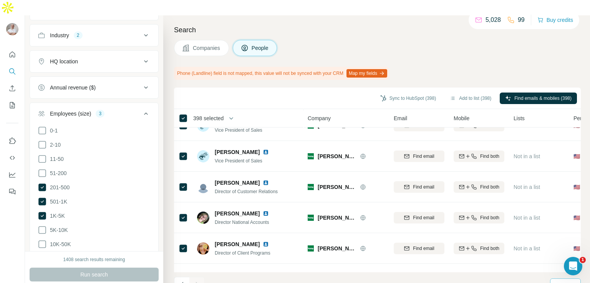
scroll to position [1396, 0]
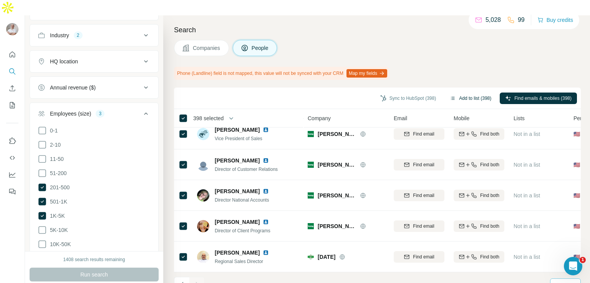
click at [462, 93] on button "Add to list (398)" at bounding box center [471, 99] width 52 height 12
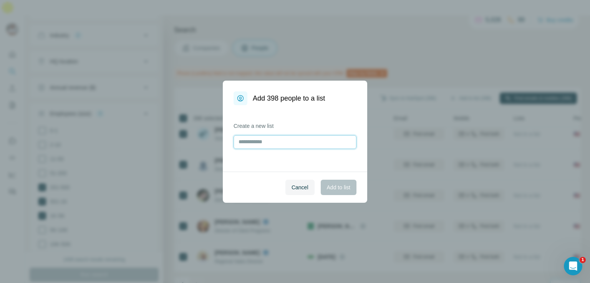
click at [279, 141] on input "text" at bounding box center [295, 142] width 123 height 14
type input "**********"
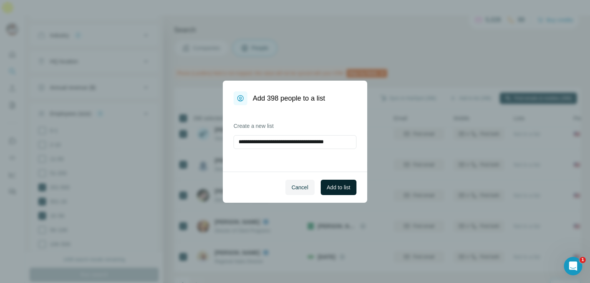
click at [334, 188] on span "Add to list" at bounding box center [338, 188] width 23 height 8
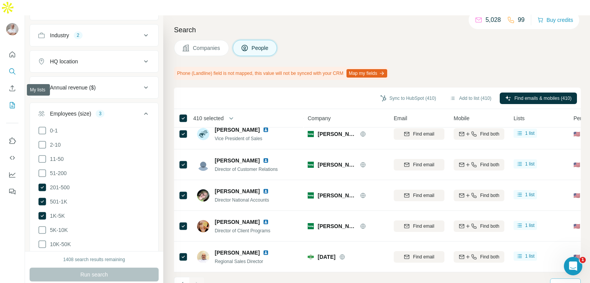
click at [13, 102] on icon "My lists" at bounding box center [13, 104] width 4 height 5
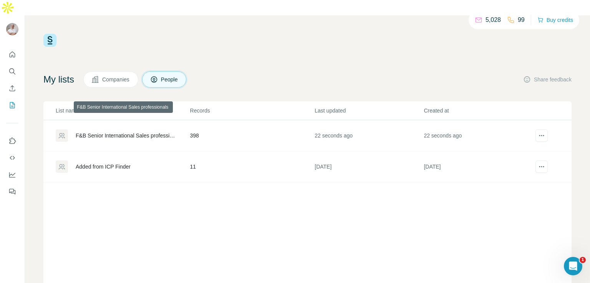
click at [124, 132] on div "F&B Senior International Sales professionals" at bounding box center [126, 136] width 101 height 8
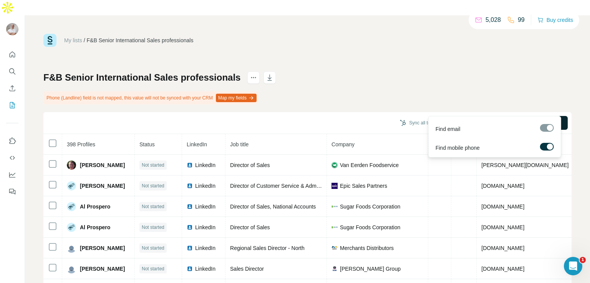
click at [533, 119] on span "Find all emails & mobiles (398)" at bounding box center [523, 123] width 73 height 8
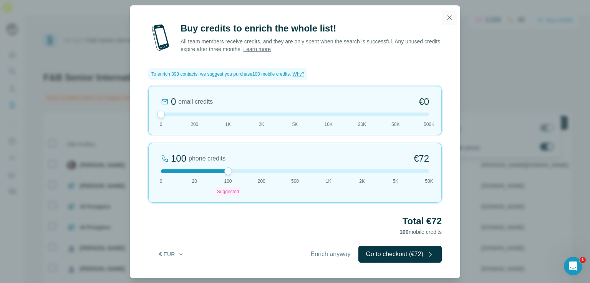
click at [447, 19] on icon "button" at bounding box center [450, 18] width 8 height 8
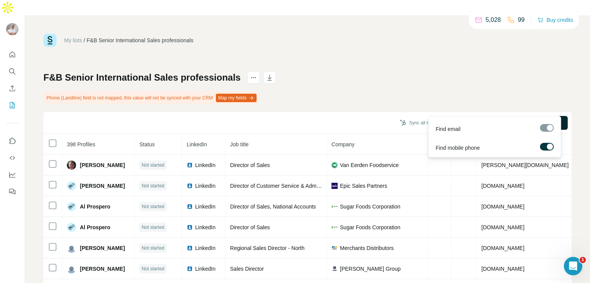
click at [543, 147] on label at bounding box center [547, 147] width 14 height 8
click at [521, 119] on span "Find all emails (398)" at bounding box center [537, 123] width 48 height 8
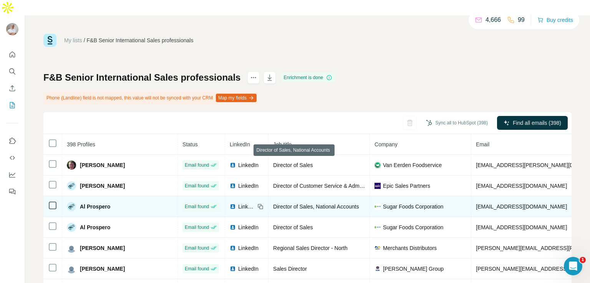
scroll to position [15, 0]
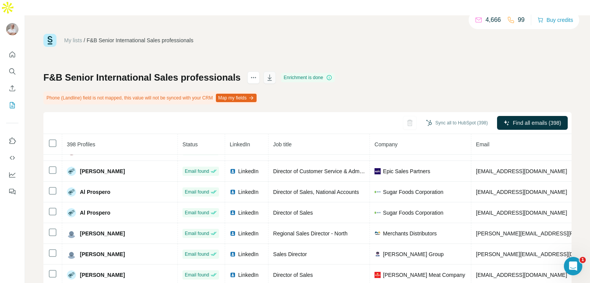
click at [269, 74] on icon "button" at bounding box center [270, 78] width 8 height 8
click at [253, 74] on icon "actions" at bounding box center [254, 78] width 8 height 8
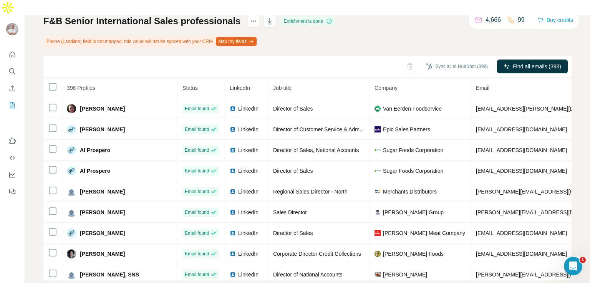
scroll to position [0, 0]
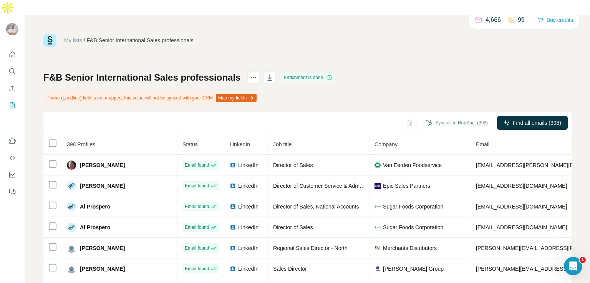
click at [254, 95] on icon "button" at bounding box center [251, 98] width 6 height 6
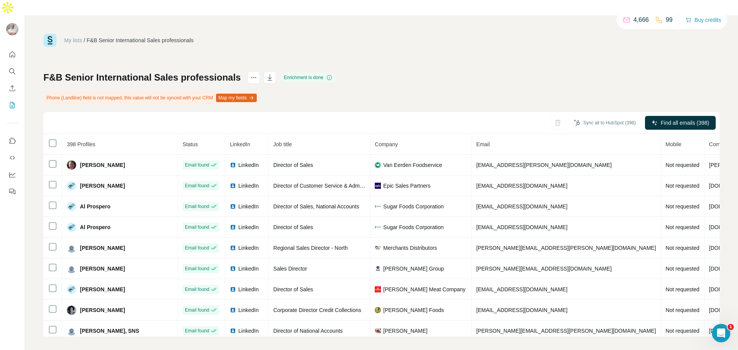
click at [528, 71] on div "F&B Senior International Sales professionals Enrichment is done Phone (Landline…" at bounding box center [381, 204] width 676 height 266
click at [256, 94] on button "Map my fields" at bounding box center [236, 98] width 41 height 8
click at [588, 117] on button "Sync all to HubSpot (398)" at bounding box center [604, 123] width 73 height 12
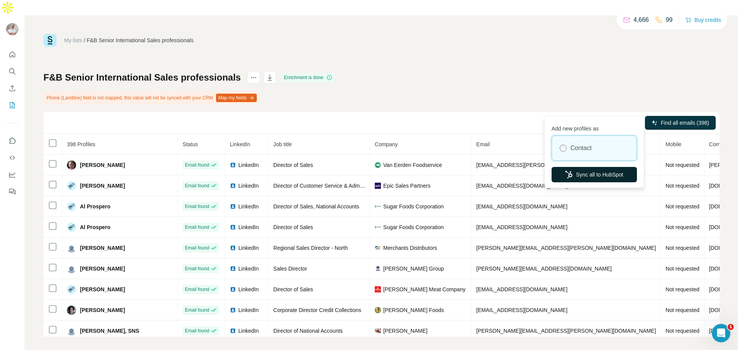
click at [590, 174] on button "Sync all to HubSpot" at bounding box center [593, 174] width 85 height 15
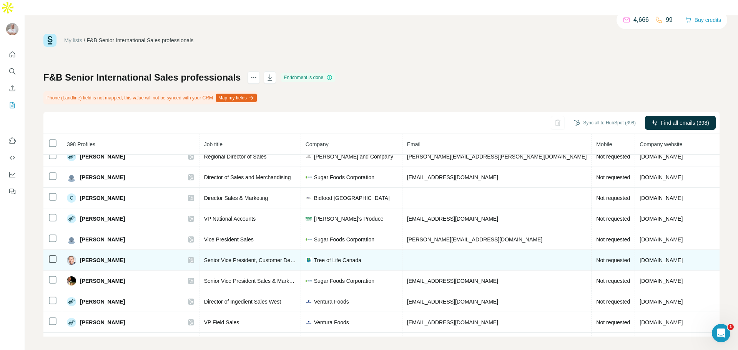
scroll to position [0, 71]
